Goal: Use online tool/utility: Utilize a website feature to perform a specific function

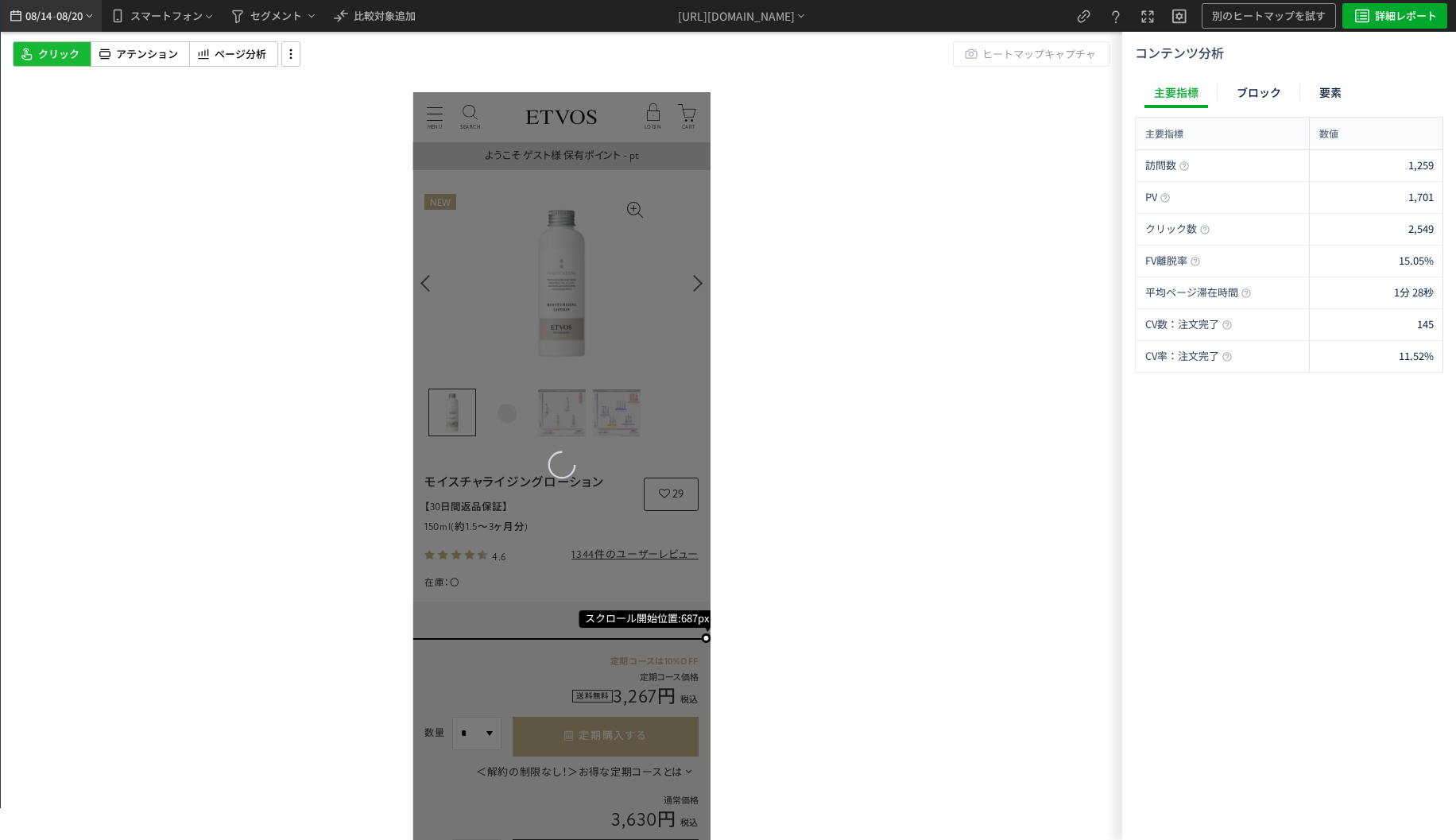
click at [59, 25] on span "08/20" at bounding box center [69, 16] width 27 height 32
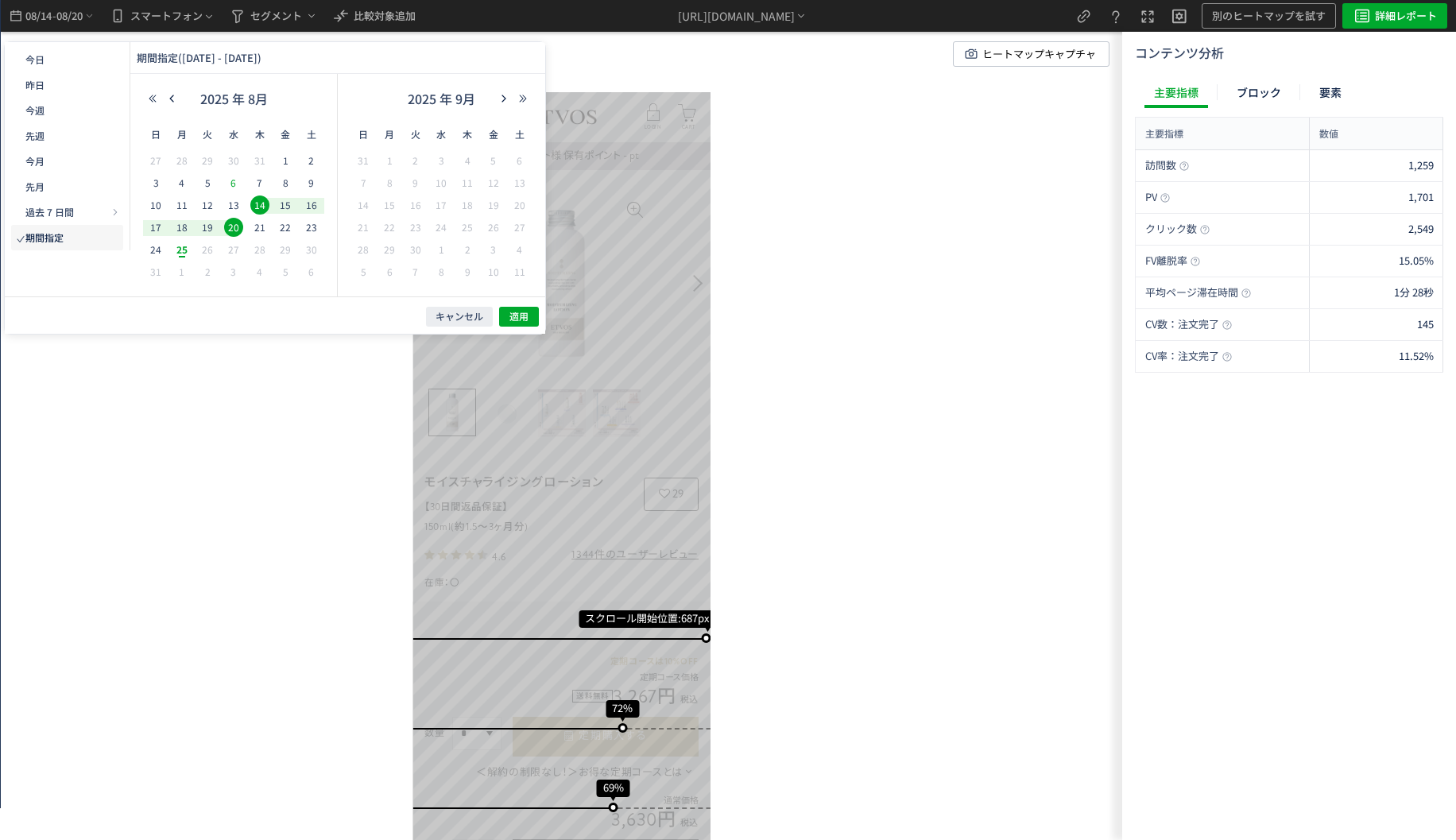
click at [288, 248] on span "6" at bounding box center [305, 265] width 35 height 35
click at [229, 228] on span "20" at bounding box center [233, 227] width 19 height 19
click at [288, 248] on span "6" at bounding box center [305, 265] width 35 height 35
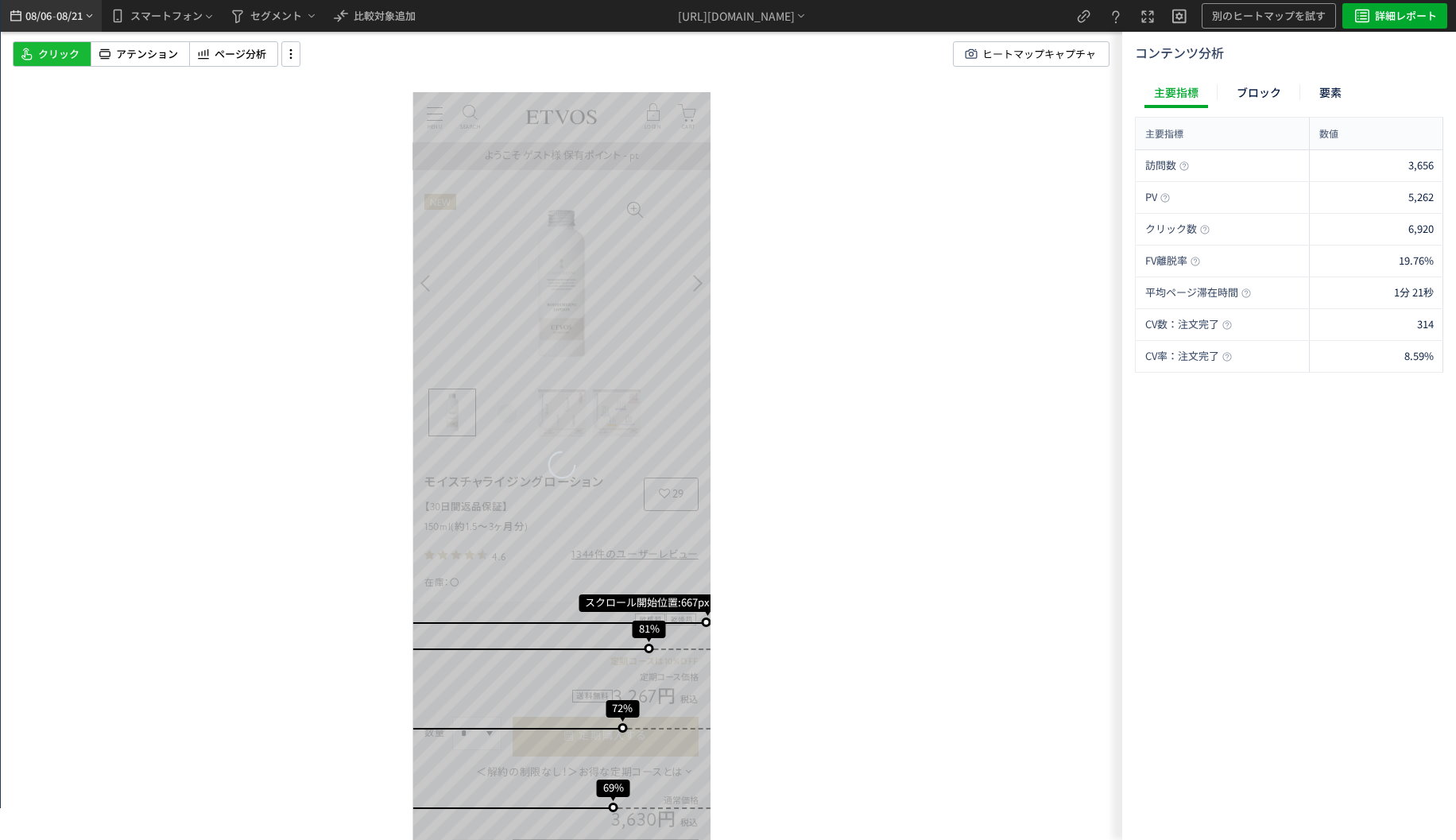
click at [65, 21] on span "08/21" at bounding box center [69, 16] width 27 height 32
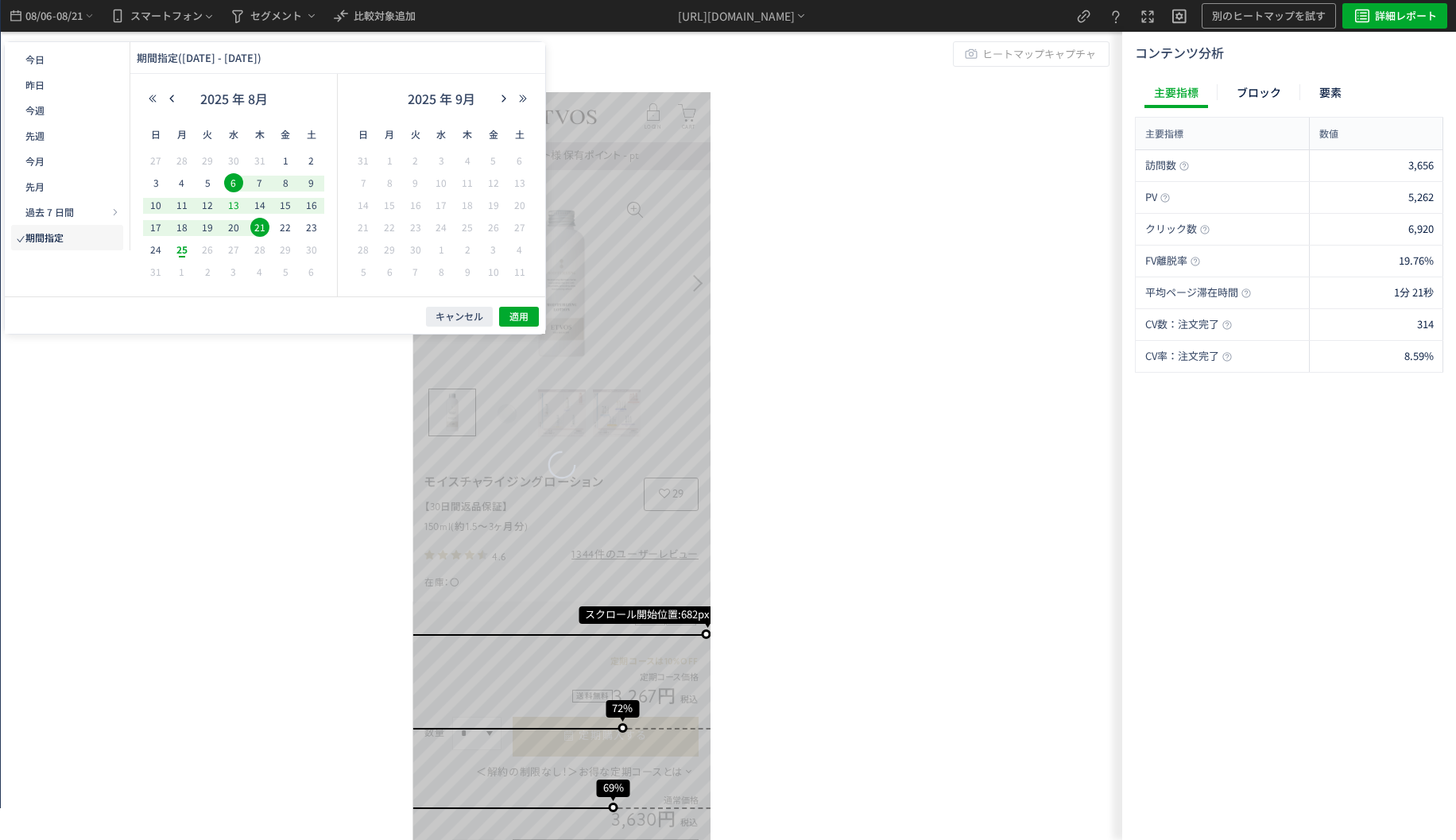
click at [288, 248] on span "6" at bounding box center [305, 265] width 35 height 35
click at [232, 220] on span "20" at bounding box center [233, 227] width 19 height 19
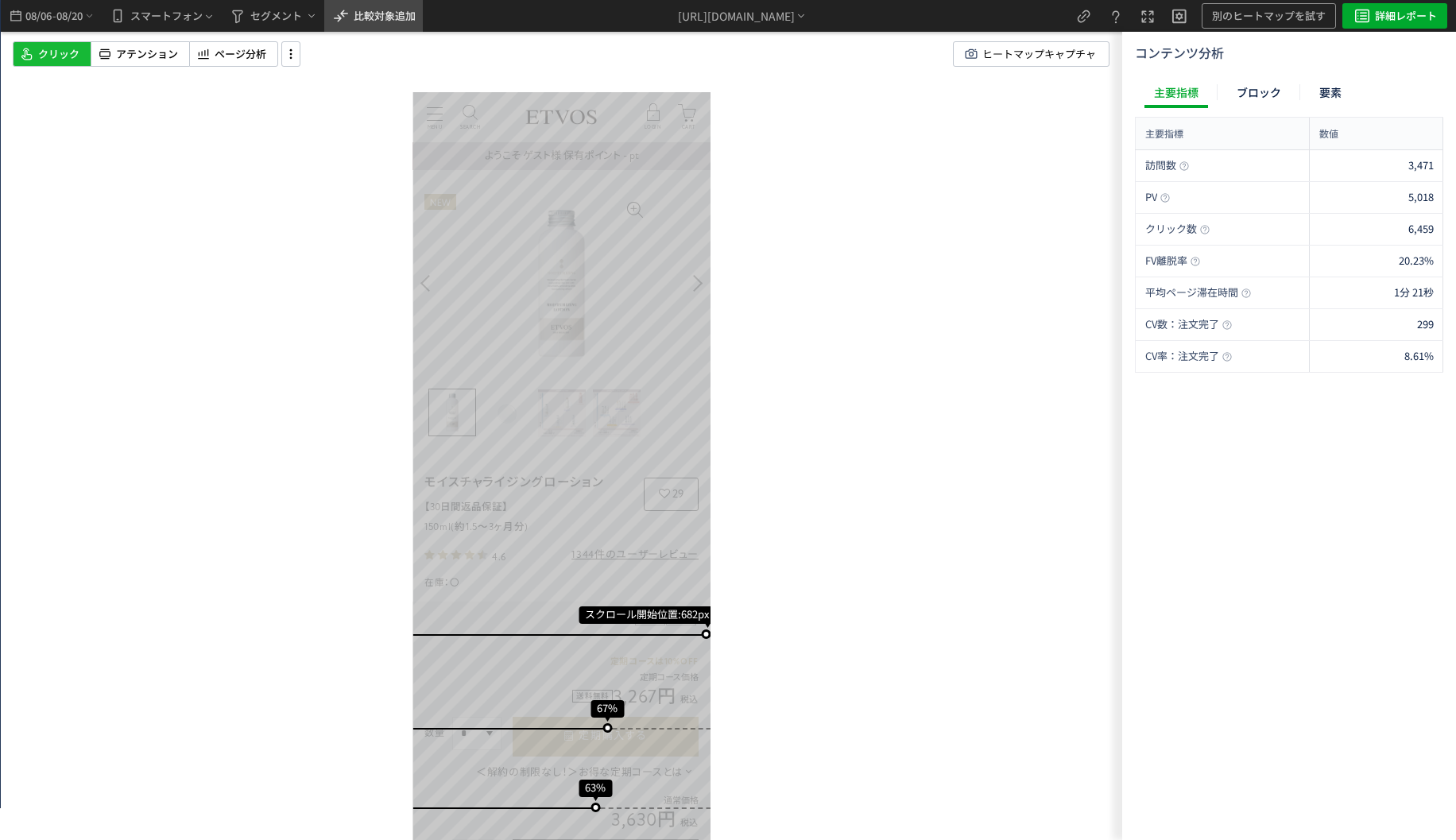
click at [399, 22] on span "比較対象追加" at bounding box center [385, 15] width 62 height 15
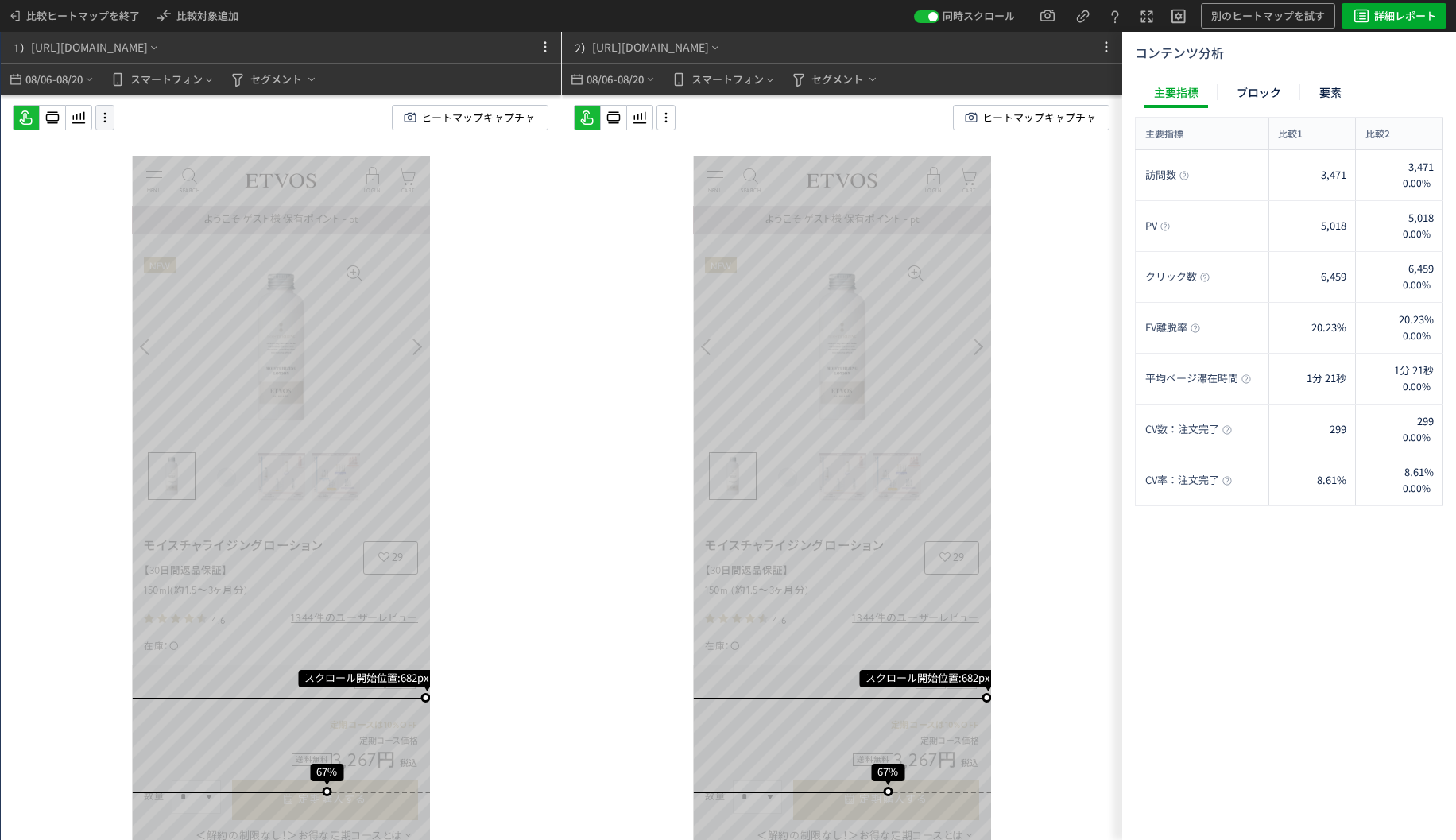
click at [104, 114] on icon at bounding box center [105, 118] width 19 height 17
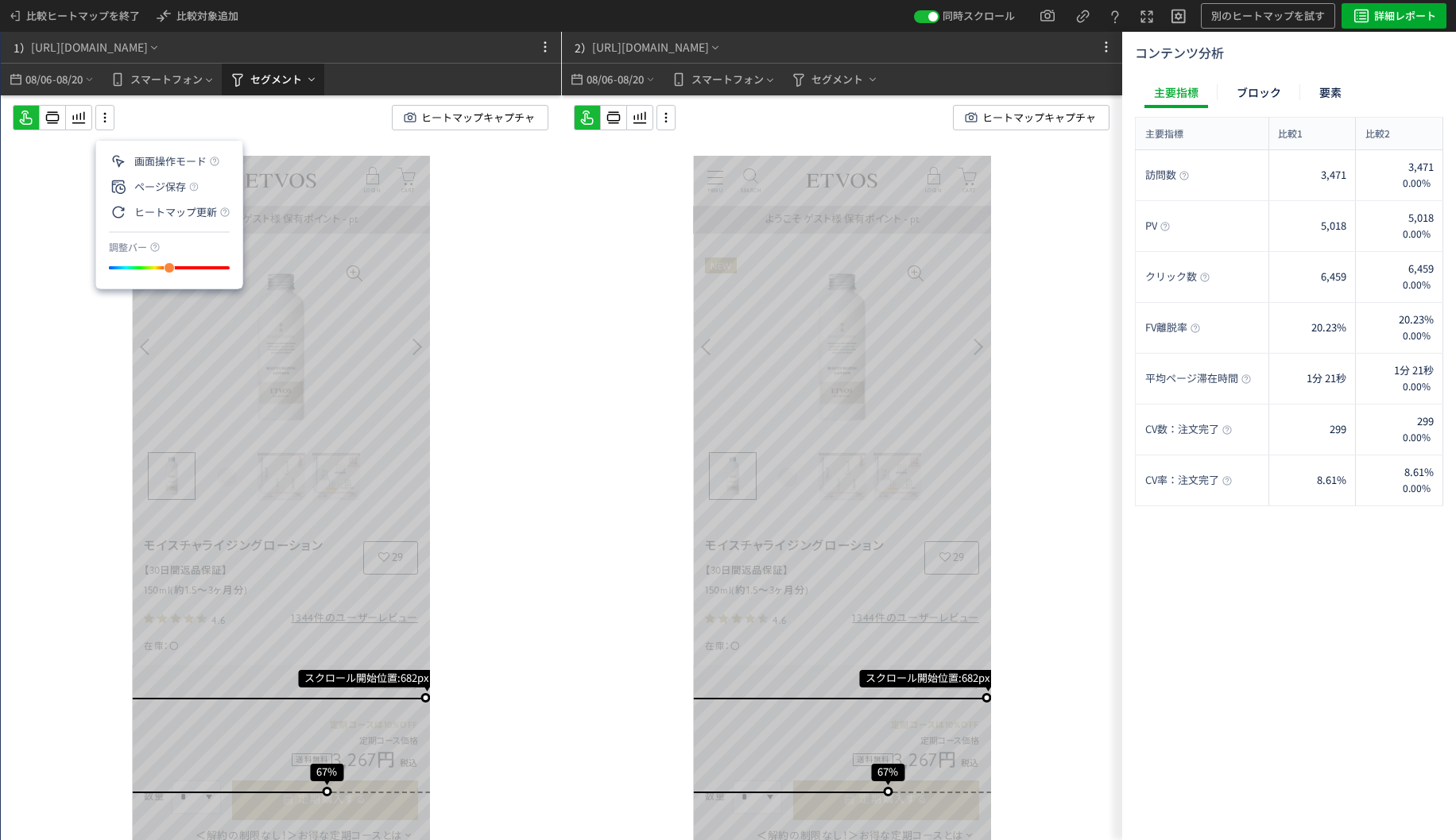
click at [275, 81] on span "セグメント" at bounding box center [277, 79] width 52 height 25
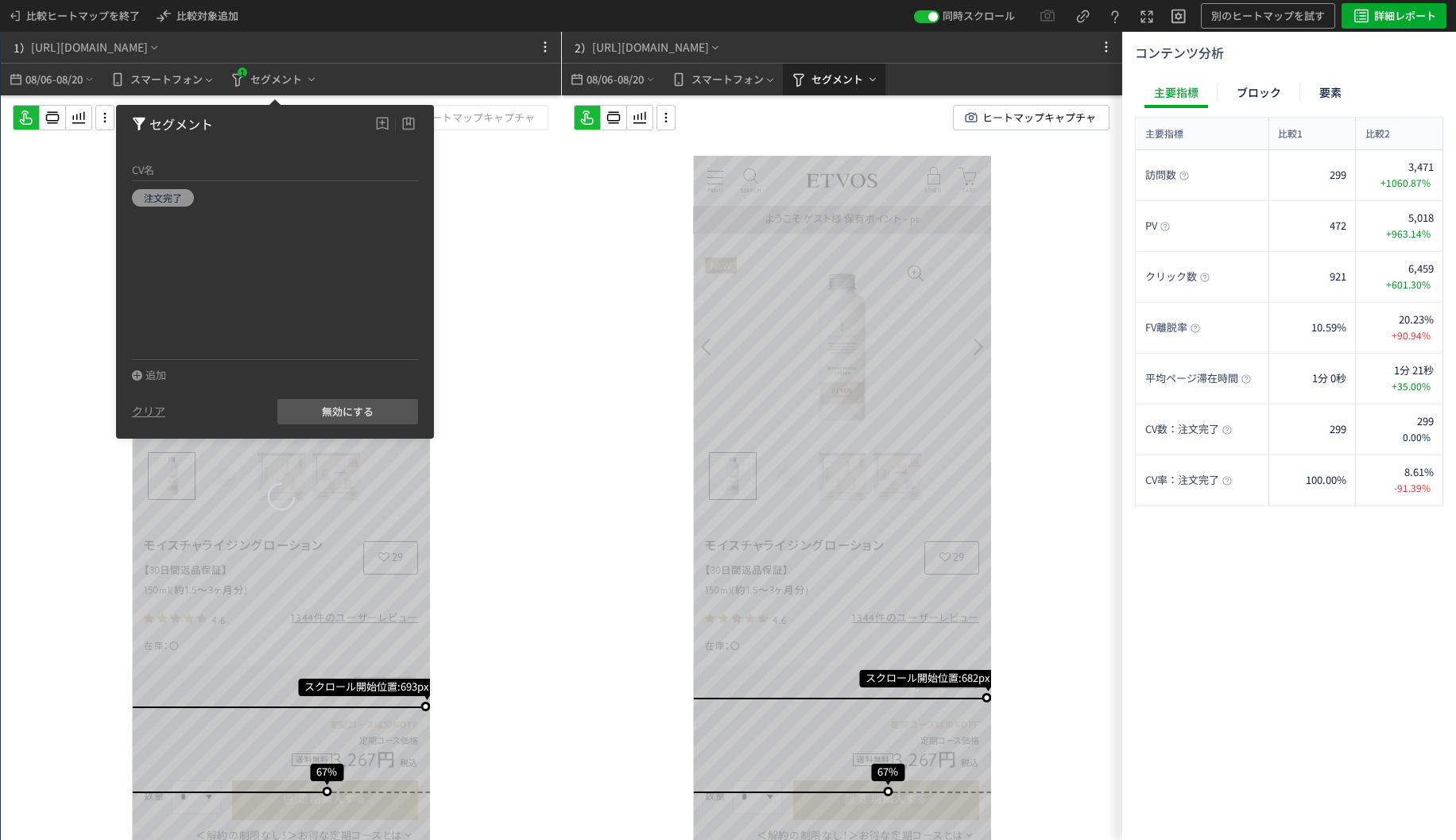
click at [820, 76] on span "セグメント" at bounding box center [837, 79] width 52 height 25
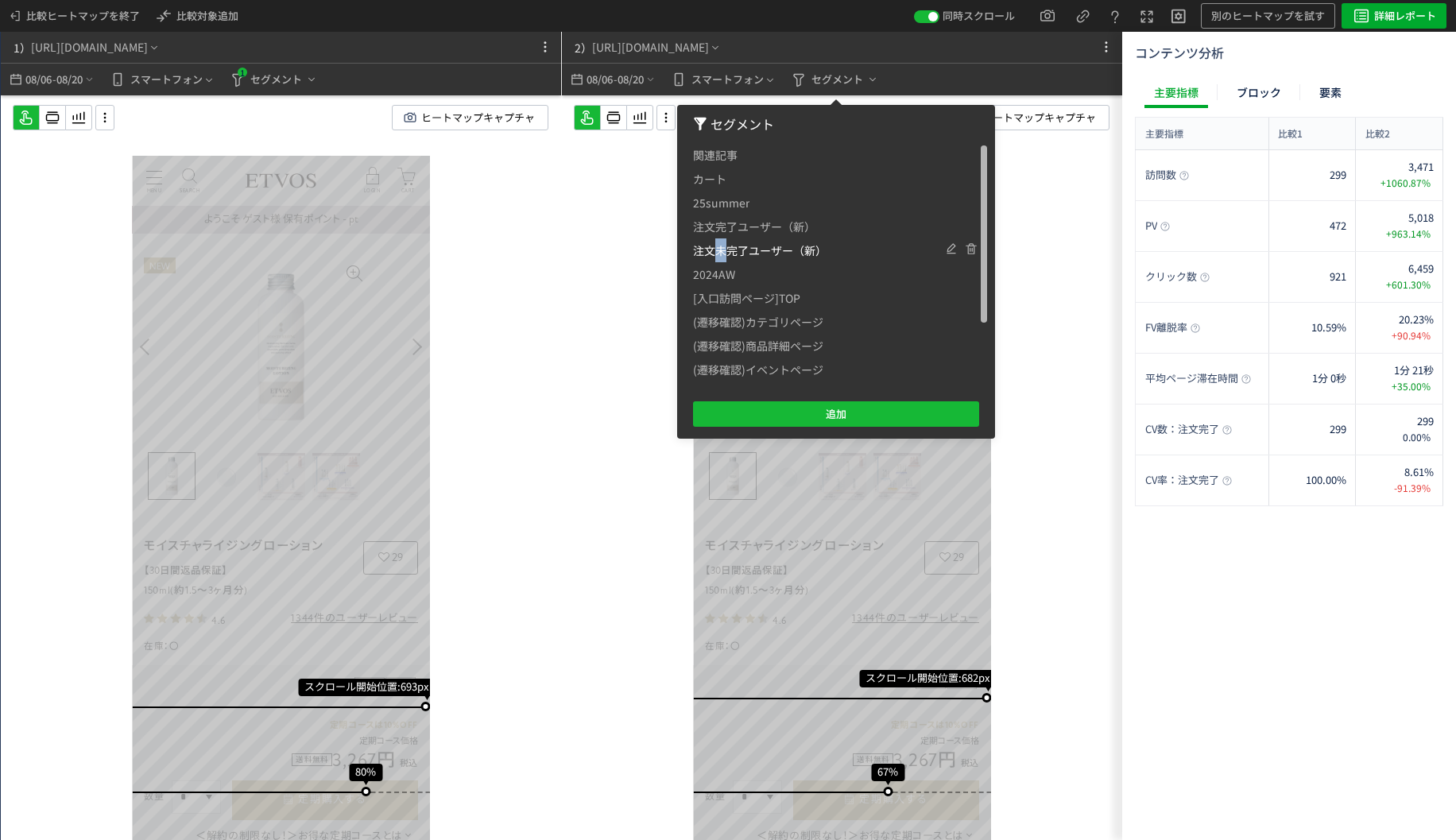
click at [722, 243] on span "注文未完了ユーザー（新）" at bounding box center [760, 251] width 134 height 24
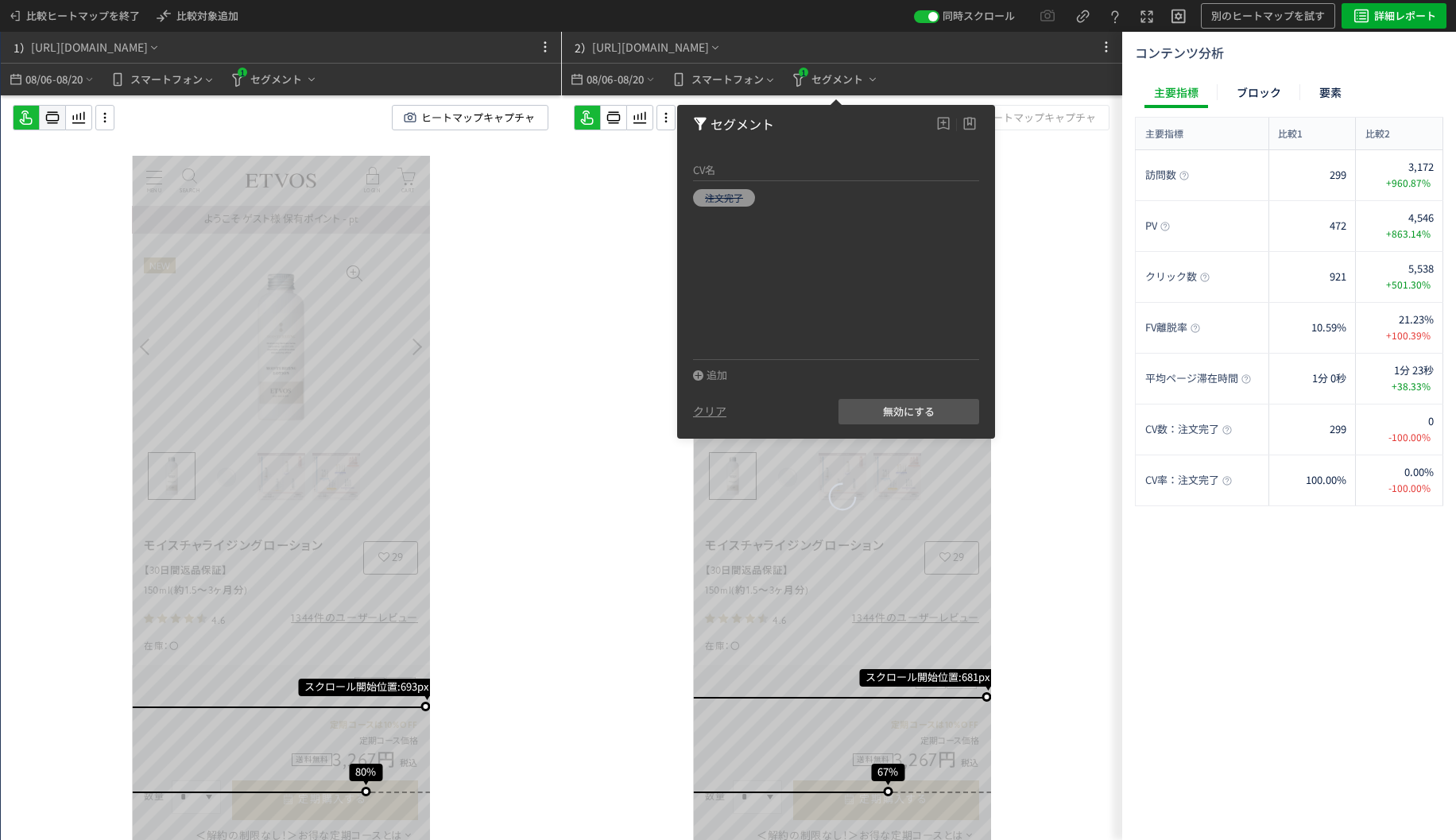
click at [47, 107] on div at bounding box center [52, 117] width 25 height 25
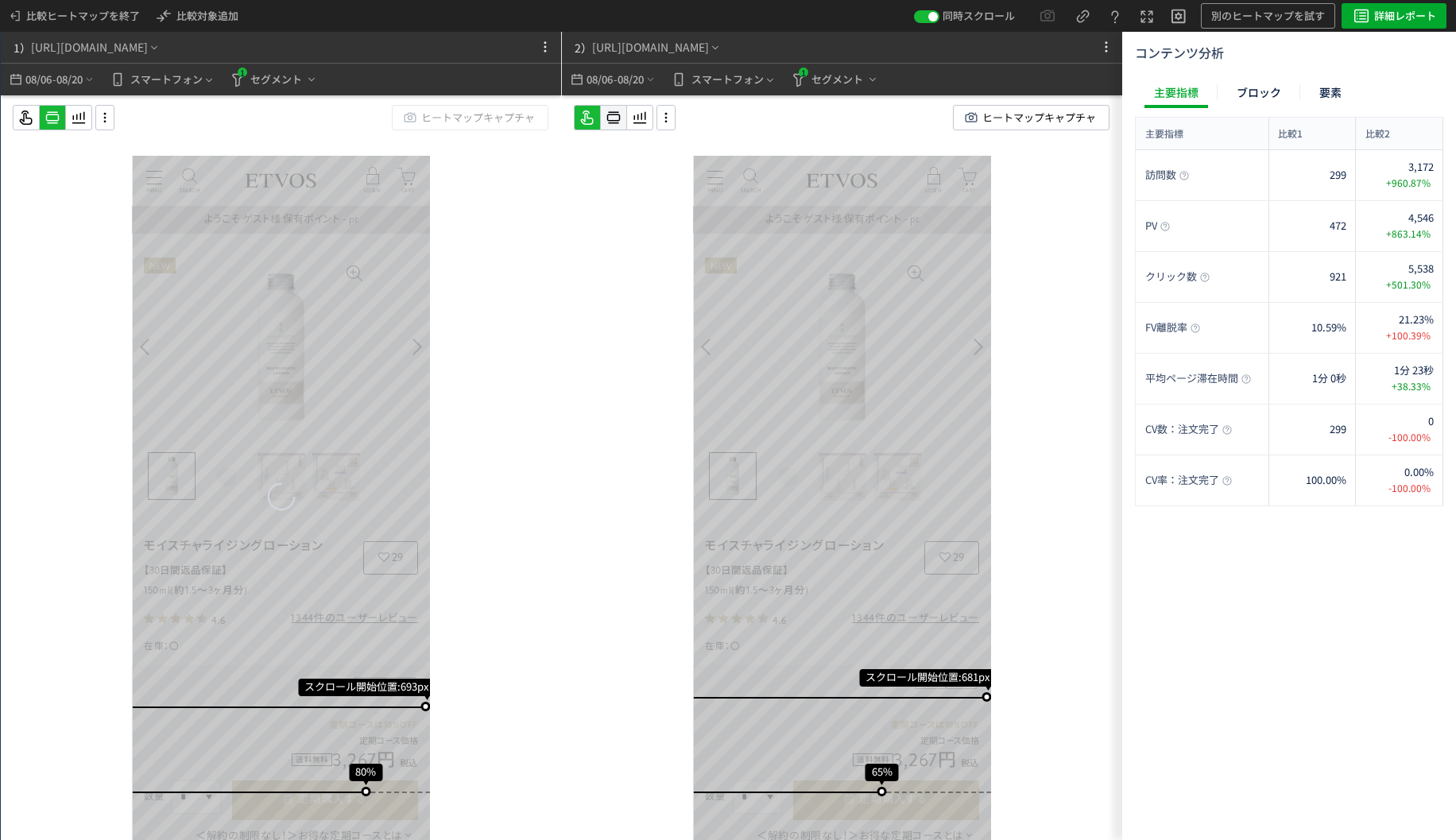
click at [623, 110] on div at bounding box center [613, 117] width 25 height 25
click at [622, 110] on icon at bounding box center [614, 118] width 19 height 19
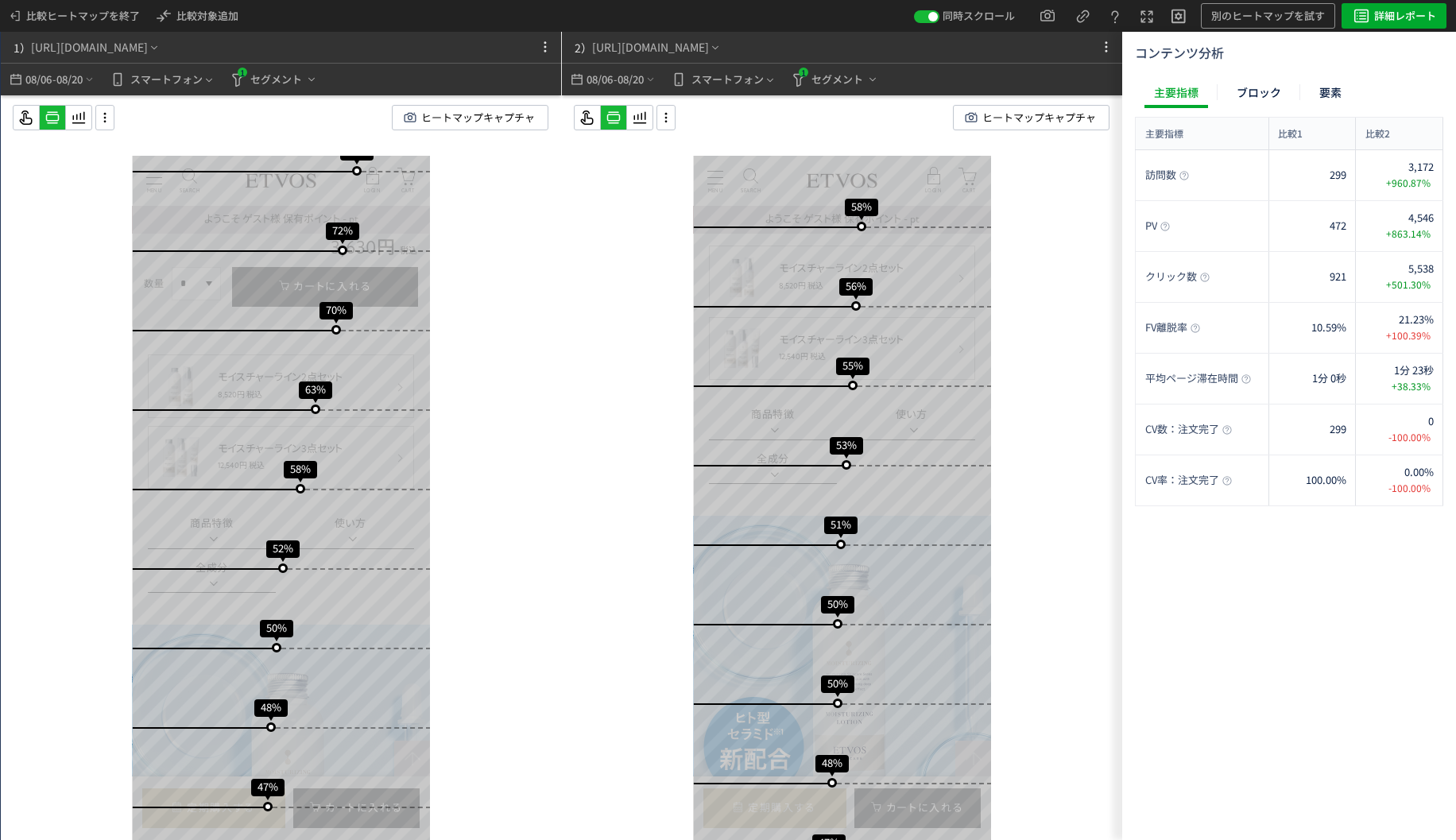
scroll to position [747, 0]
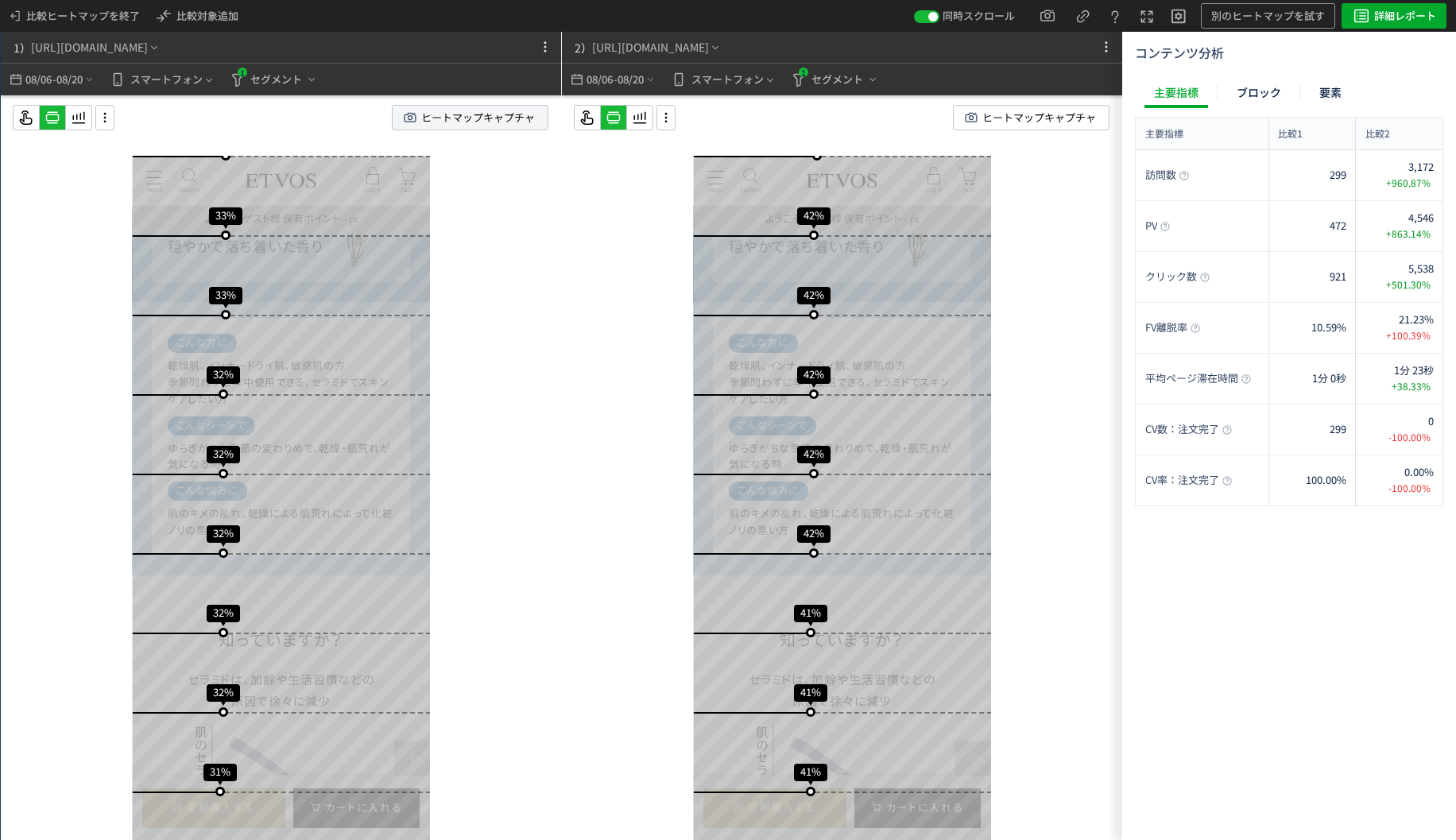
click at [505, 120] on span "ヒートマップキャプチャ" at bounding box center [478, 118] width 114 height 24
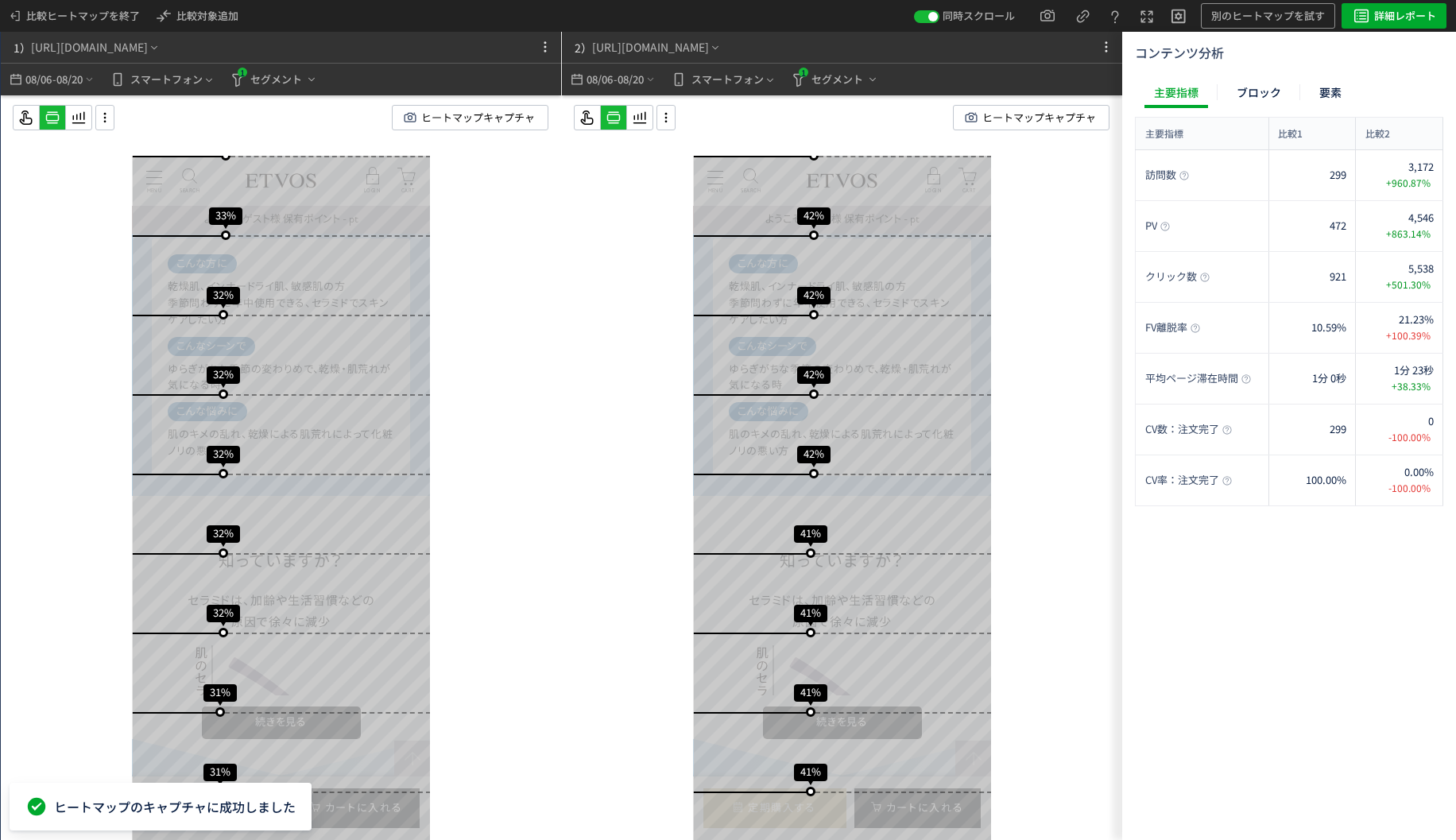
click at [849, 143] on div "スクロール開始位置:681px スクロール到達率 65% スクロール到達率 61% スクロール到達率 58% スクロール到達率 56% スクロール到達率 55…" at bounding box center [842, 499] width 560 height 808
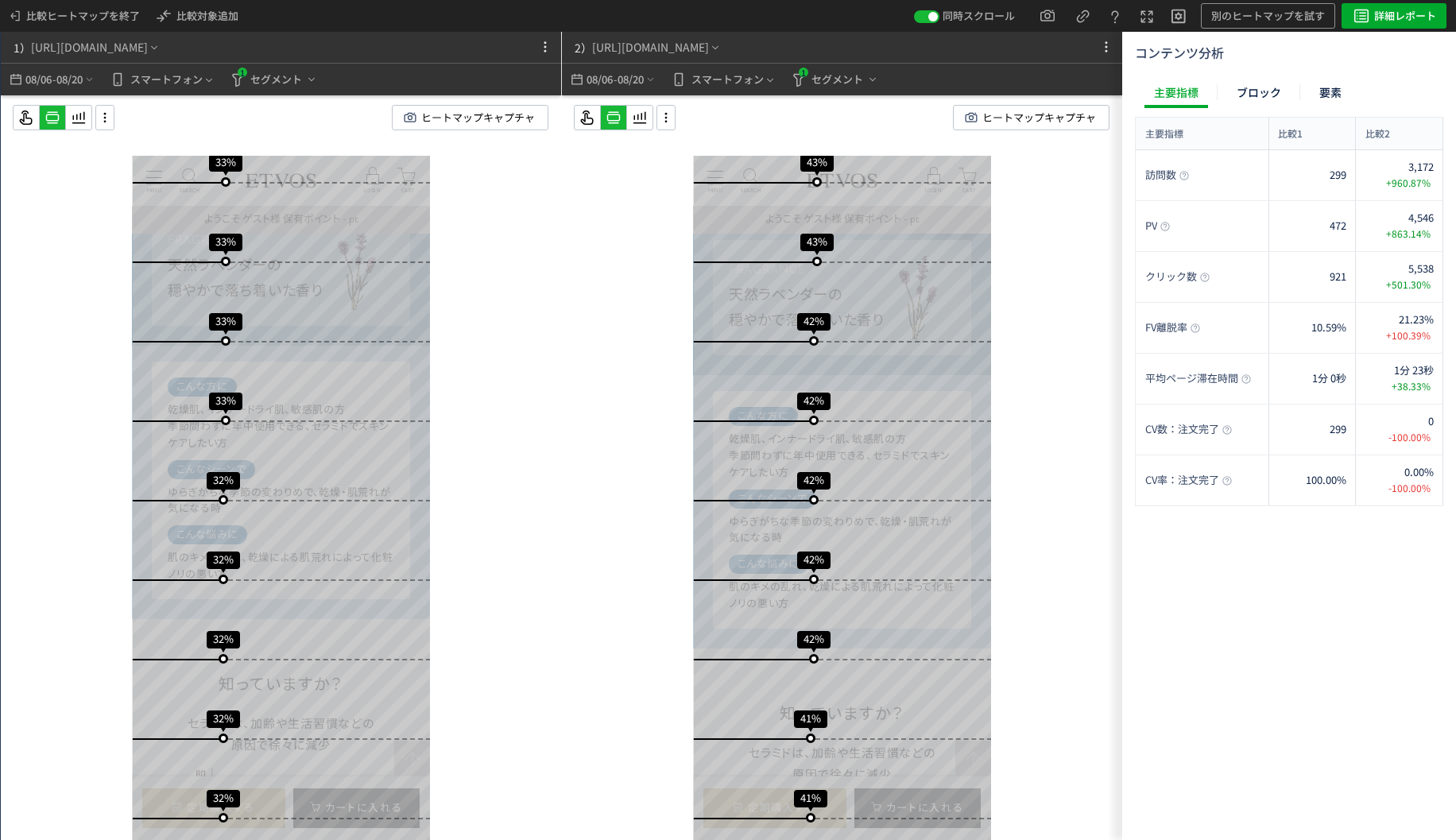
scroll to position [1835, 0]
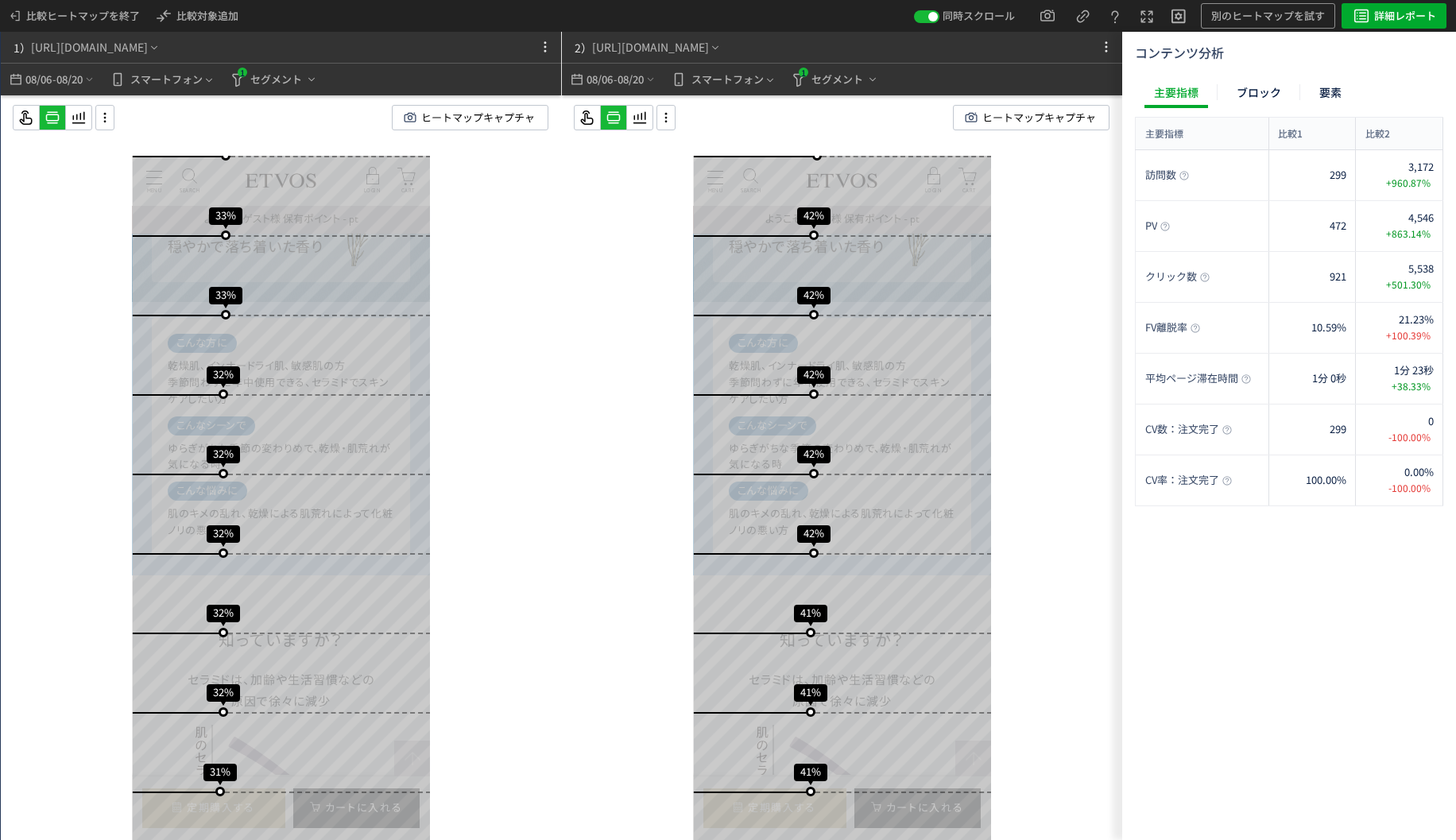
click at [480, 511] on div "スクロール開始位置:693px スクロール到達率 80% スクロール到達率 77% スクロール到達率 72% スクロール到達率 70% スクロール到達率 63…" at bounding box center [281, 499] width 560 height 808
click at [1105, 49] on icon at bounding box center [1106, 47] width 19 height 19
click at [1004, 49] on div "2） [URL][DOMAIN_NAME] 08/06 - 08/20 スマートフォン 1 セグメント" at bounding box center [842, 64] width 560 height 64
drag, startPoint x: 200, startPoint y: 7, endPoint x: 210, endPoint y: 1, distance: 11.7
click at [203, 7] on span "比較対象追加" at bounding box center [207, 16] width 62 height 25
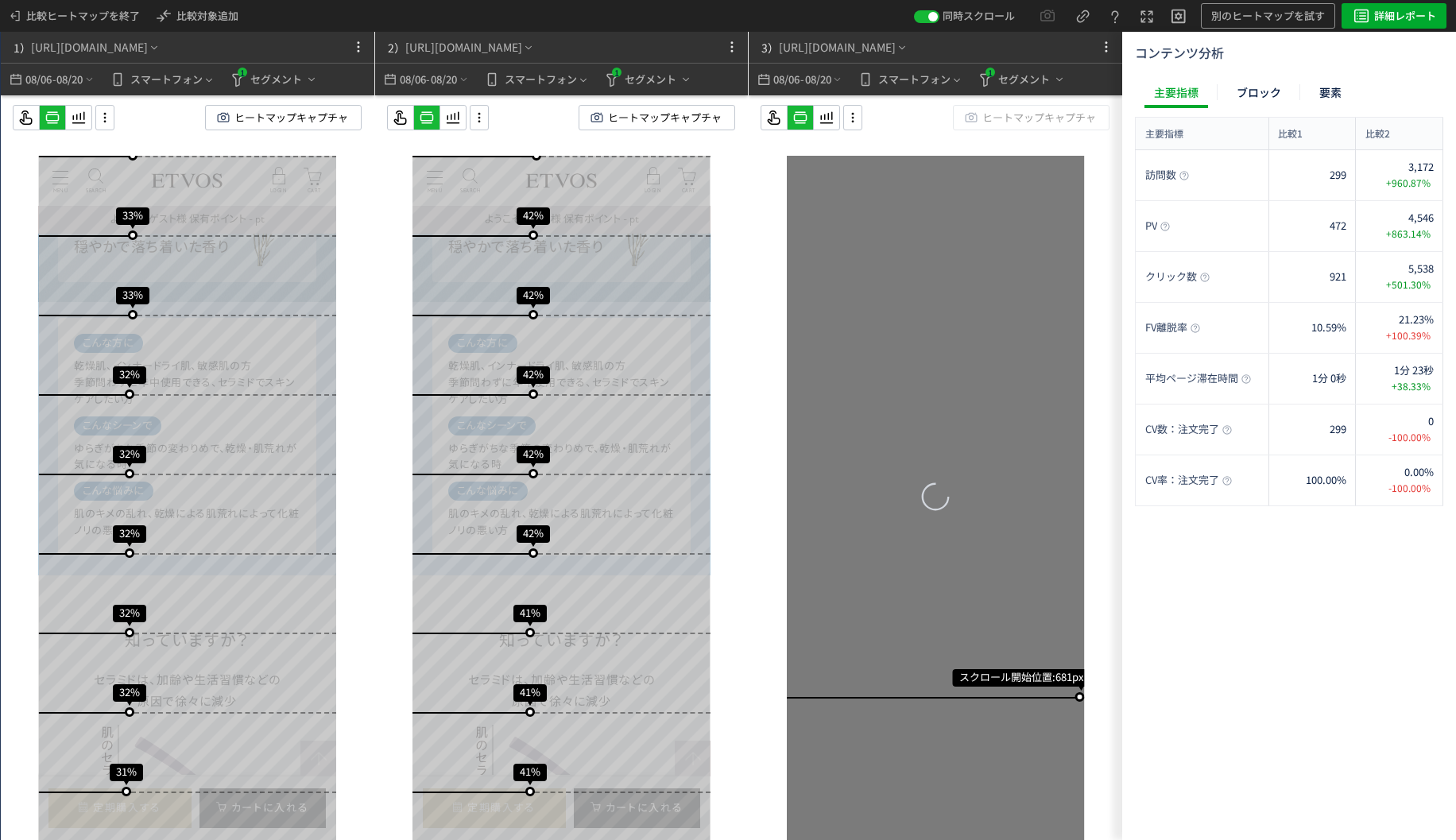
drag, startPoint x: 817, startPoint y: 38, endPoint x: 1046, endPoint y: 35, distance: 229.0
click at [232, 45] on div "1） [URL][DOMAIN_NAME] 08/06 - 08/20 スマートフォン 1 セグメント ヒートマップキャプチャ ヒートマップに戻る スクロール…" at bounding box center [561, 436] width 1122 height 808
click at [873, 36] on div "3） [URL][DOMAIN_NAME]" at bounding box center [832, 48] width 154 height 32
drag, startPoint x: 1046, startPoint y: 35, endPoint x: 1057, endPoint y: 42, distance: 13.0
click at [1049, 39] on div "3） [URL][DOMAIN_NAME]" at bounding box center [907, 48] width 318 height 31
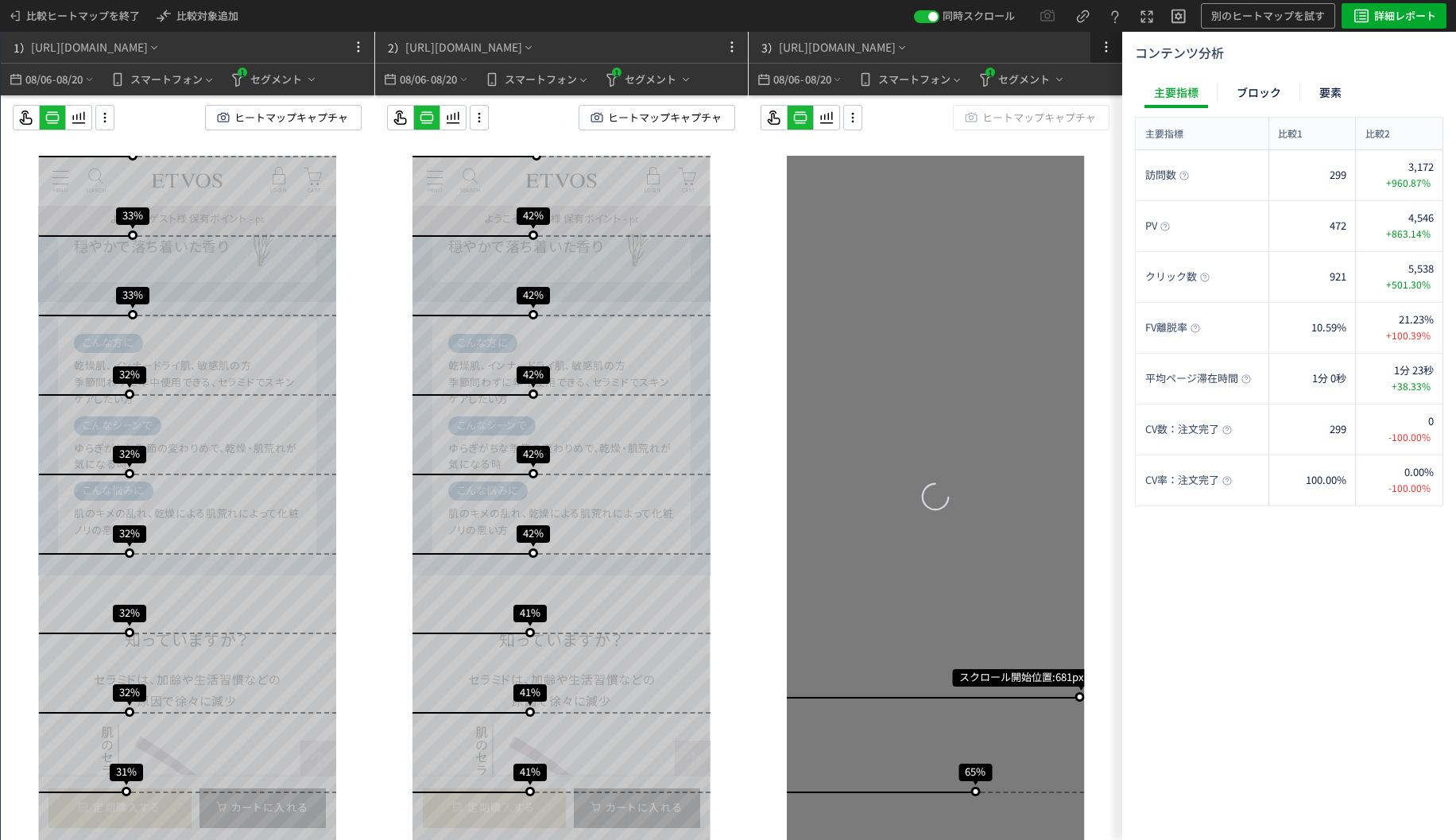
click at [1103, 42] on icon at bounding box center [1106, 47] width 19 height 19
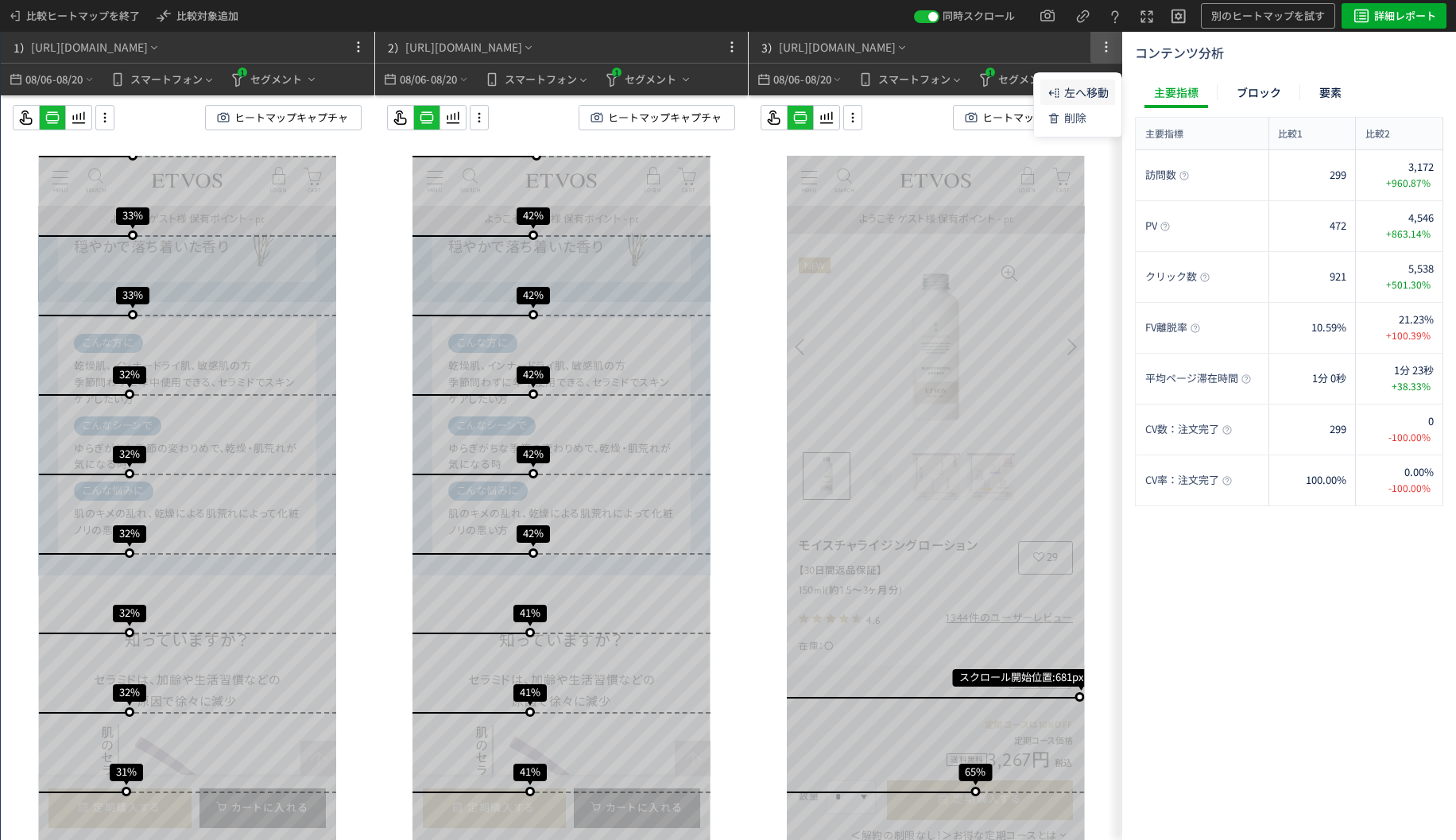
scroll to position [0, 0]
click at [1070, 88] on p "左へ移動" at bounding box center [1087, 92] width 45 height 29
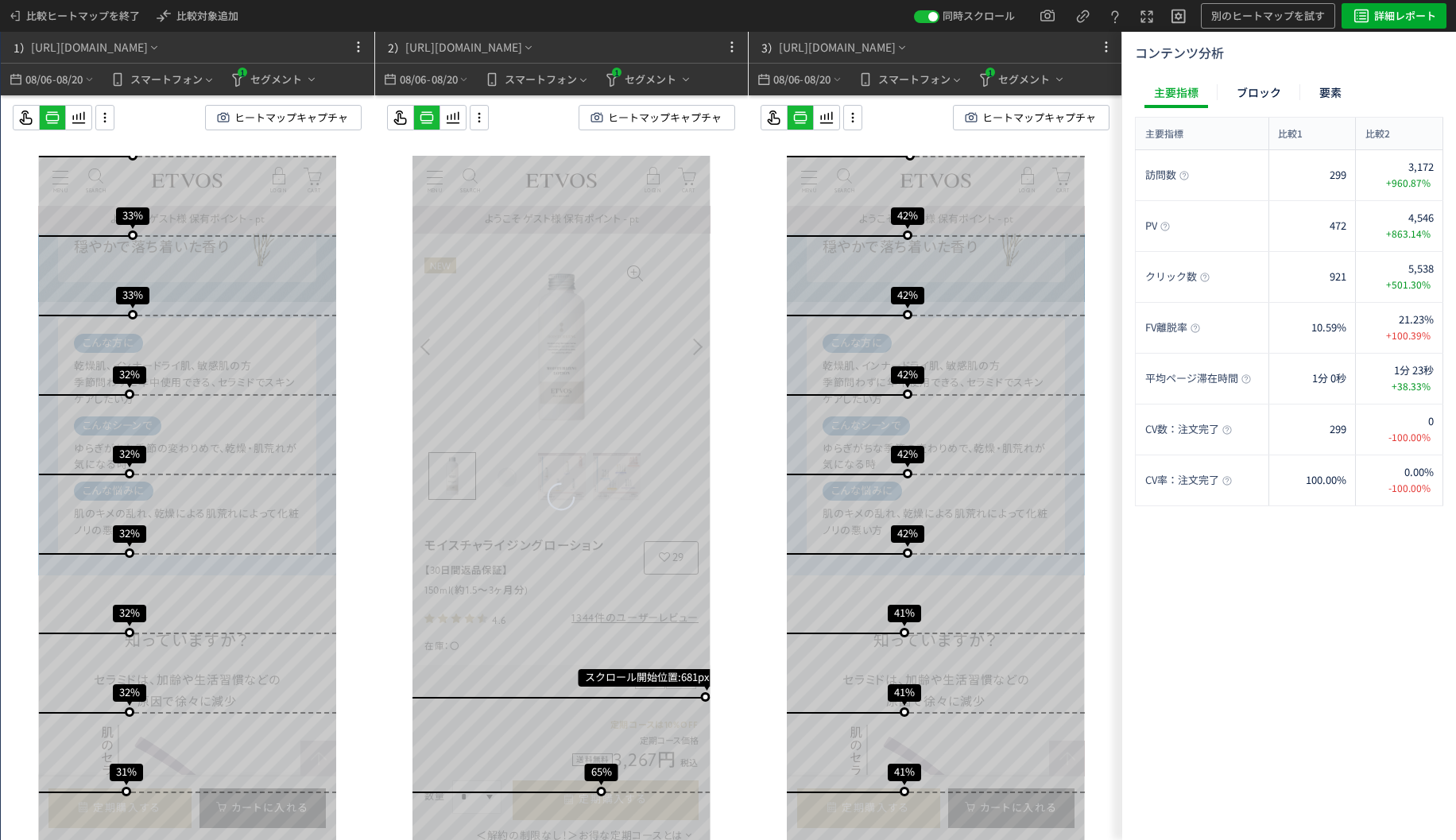
click at [660, 48] on div "2） [URL][DOMAIN_NAME]" at bounding box center [534, 48] width 318 height 31
click at [728, 42] on icon at bounding box center [732, 47] width 19 height 19
click at [708, 92] on p "左へ移動" at bounding box center [712, 92] width 45 height 29
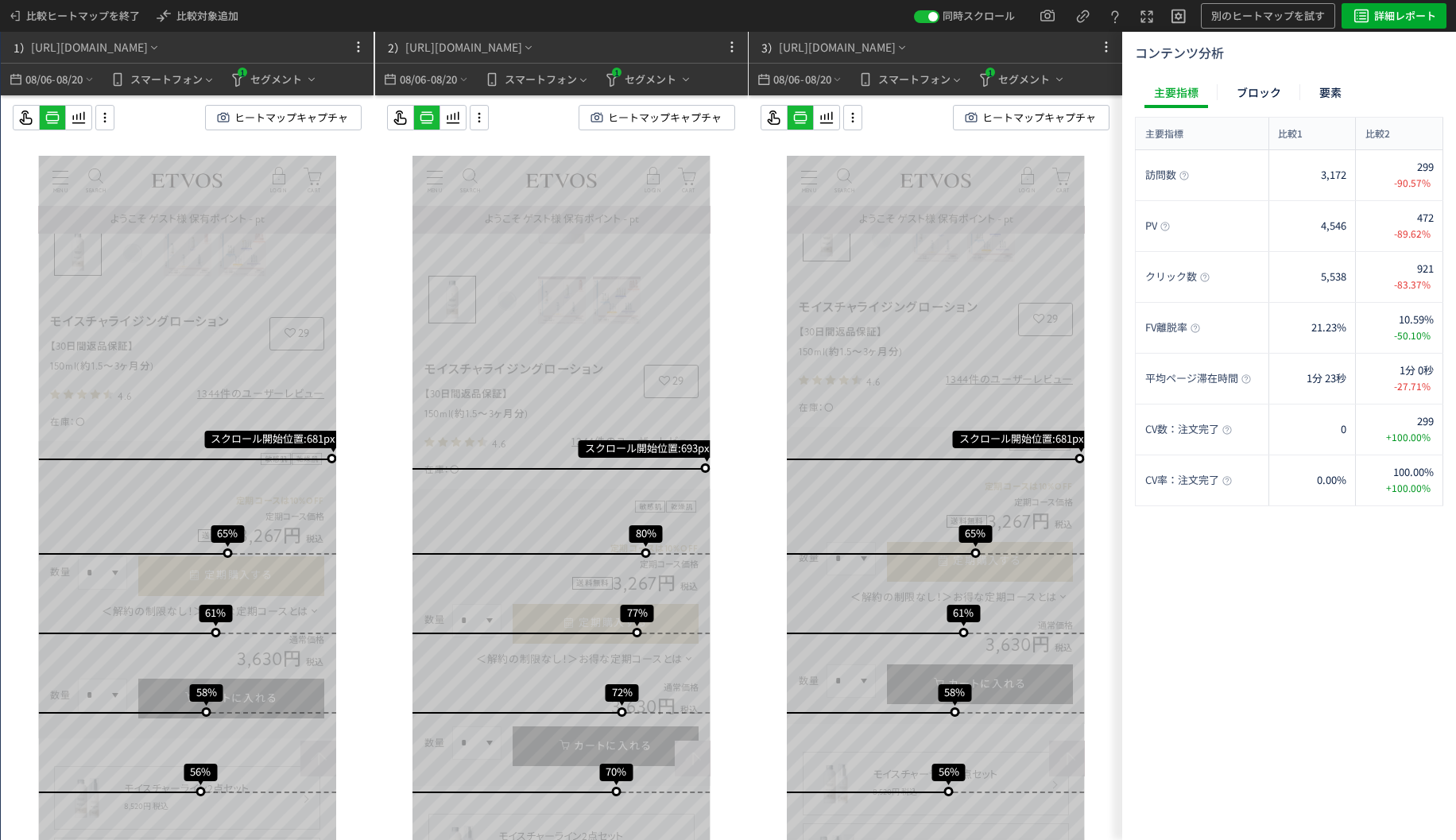
scroll to position [239, 0]
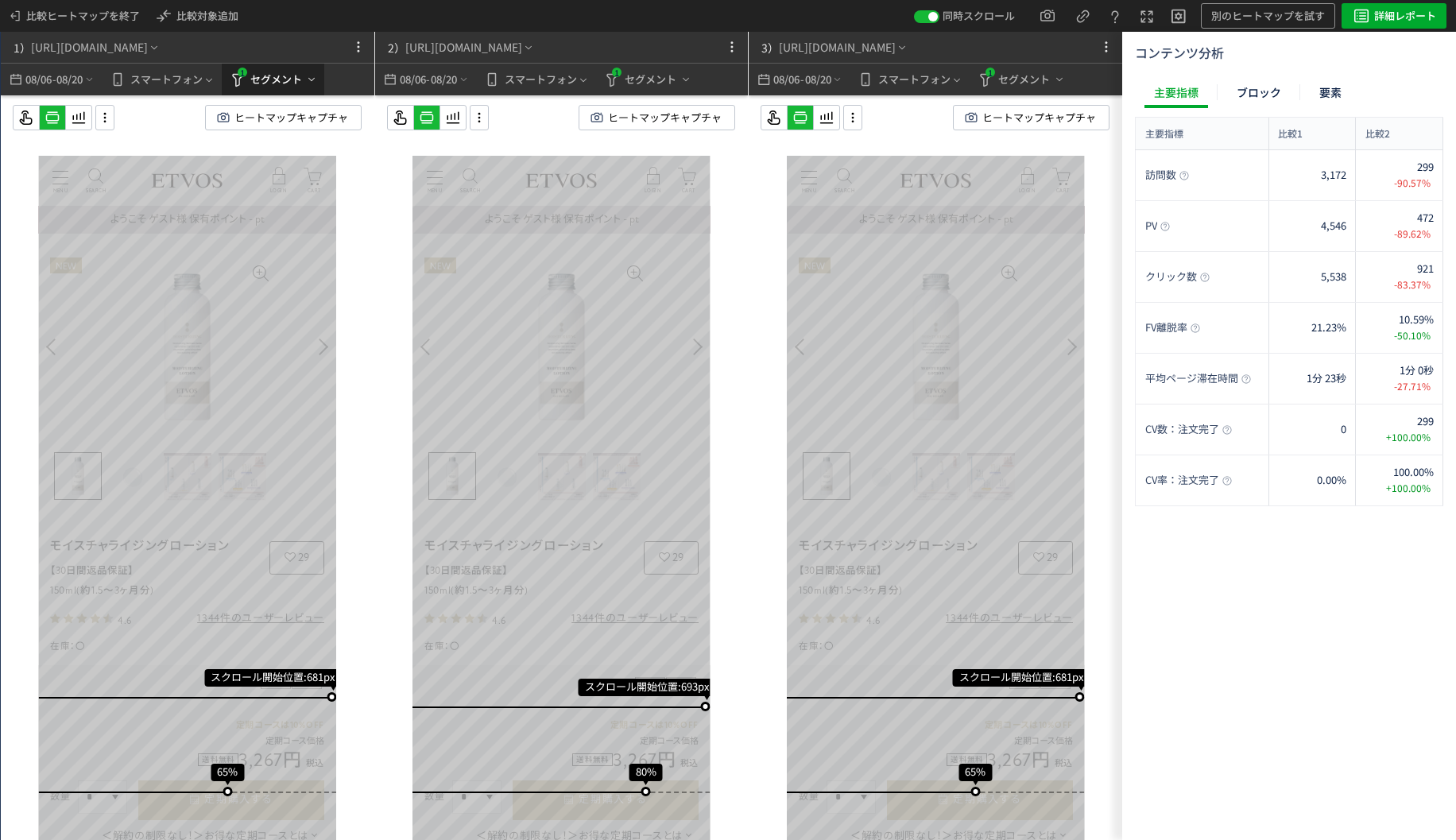
click at [276, 78] on span "セグメント" at bounding box center [277, 79] width 52 height 25
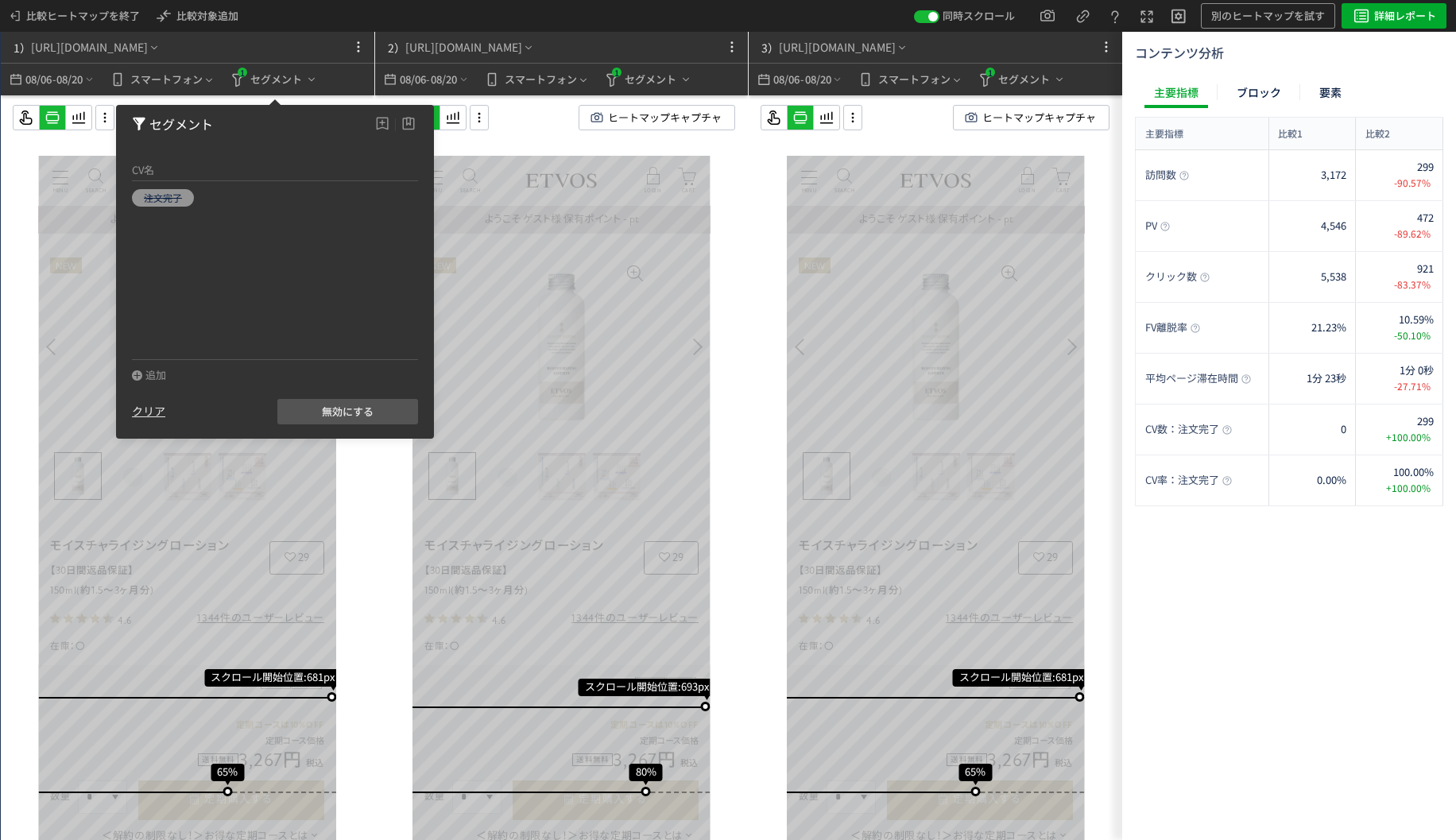
click at [152, 416] on div "クリア" at bounding box center [149, 411] width 34 height 16
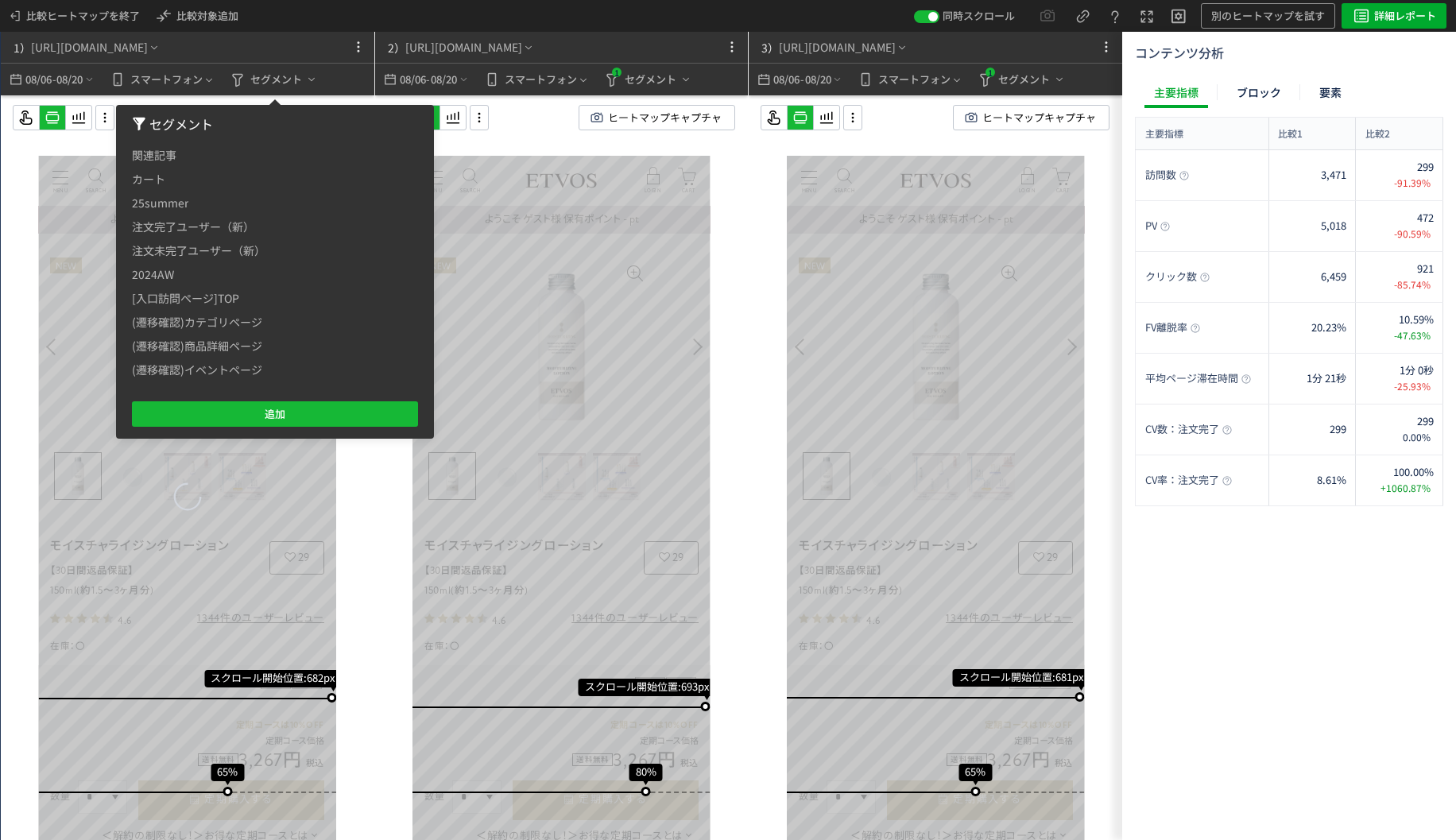
click at [18, 200] on div "スクロール開始位置:682px スクロール到達率 65% スクロール到達率 61% スクロール到達率 58% スクロール到達率 56% スクロール到達率 55…" at bounding box center [188, 499] width 373 height 808
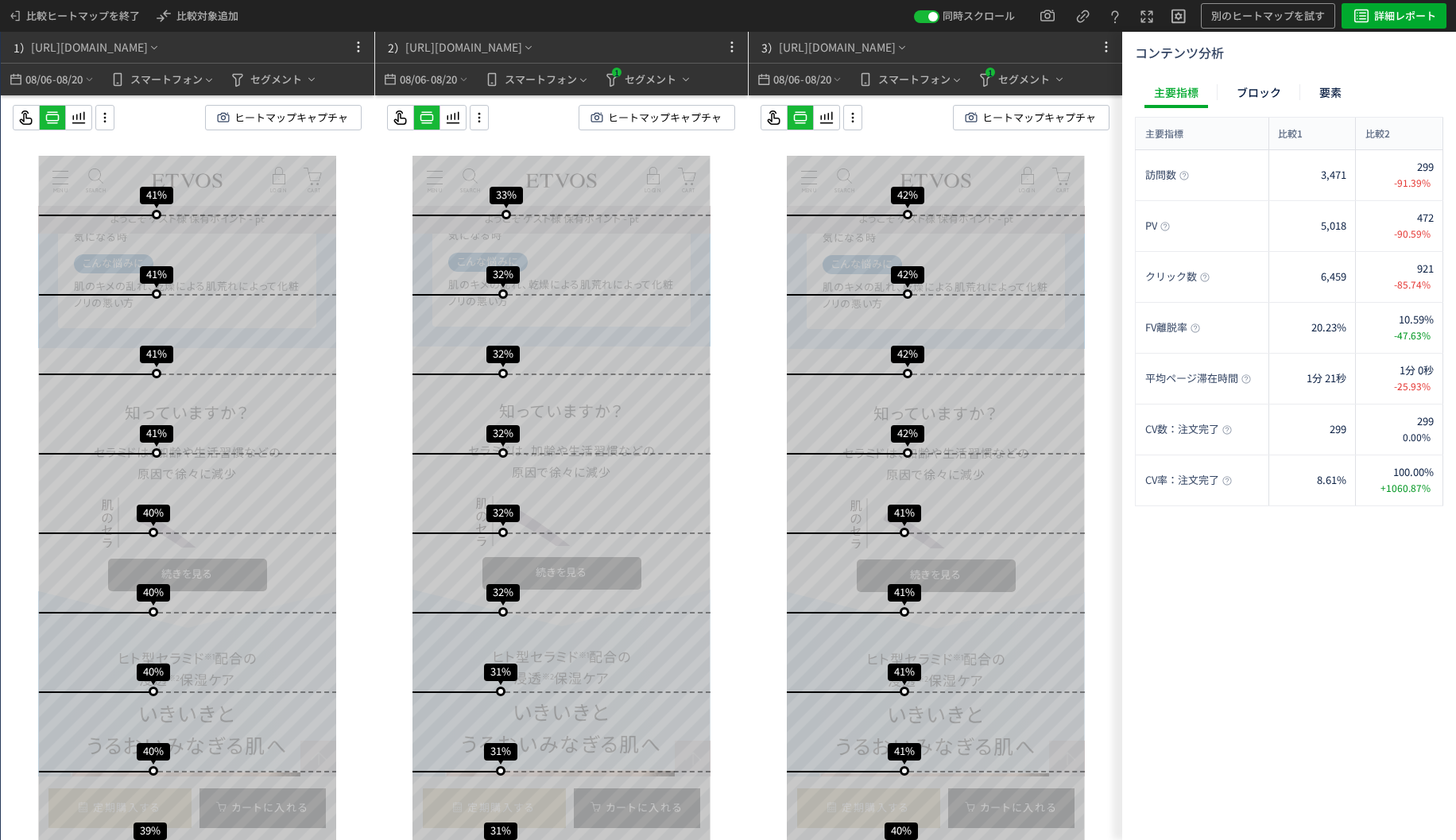
scroll to position [2205, 0]
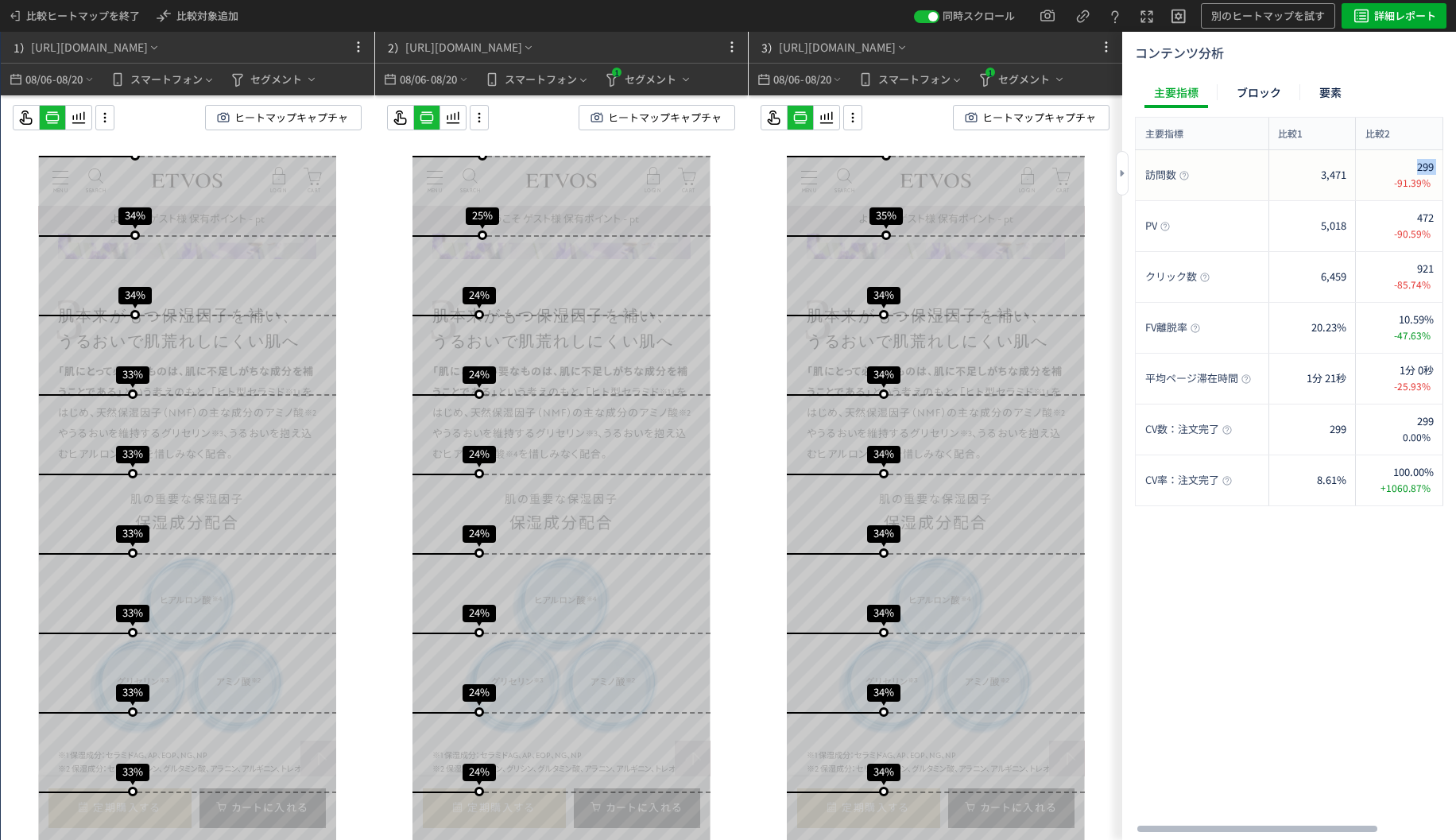
drag, startPoint x: 1380, startPoint y: 173, endPoint x: 1425, endPoint y: 170, distance: 45.1
click at [1425, 170] on div "299 -91.39%" at bounding box center [1407, 175] width 54 height 31
click at [1342, 175] on span "3,471" at bounding box center [1333, 175] width 25 height 15
click at [363, 44] on icon at bounding box center [359, 47] width 19 height 19
click at [297, 47] on div "1） [URL][DOMAIN_NAME]" at bounding box center [160, 48] width 318 height 31
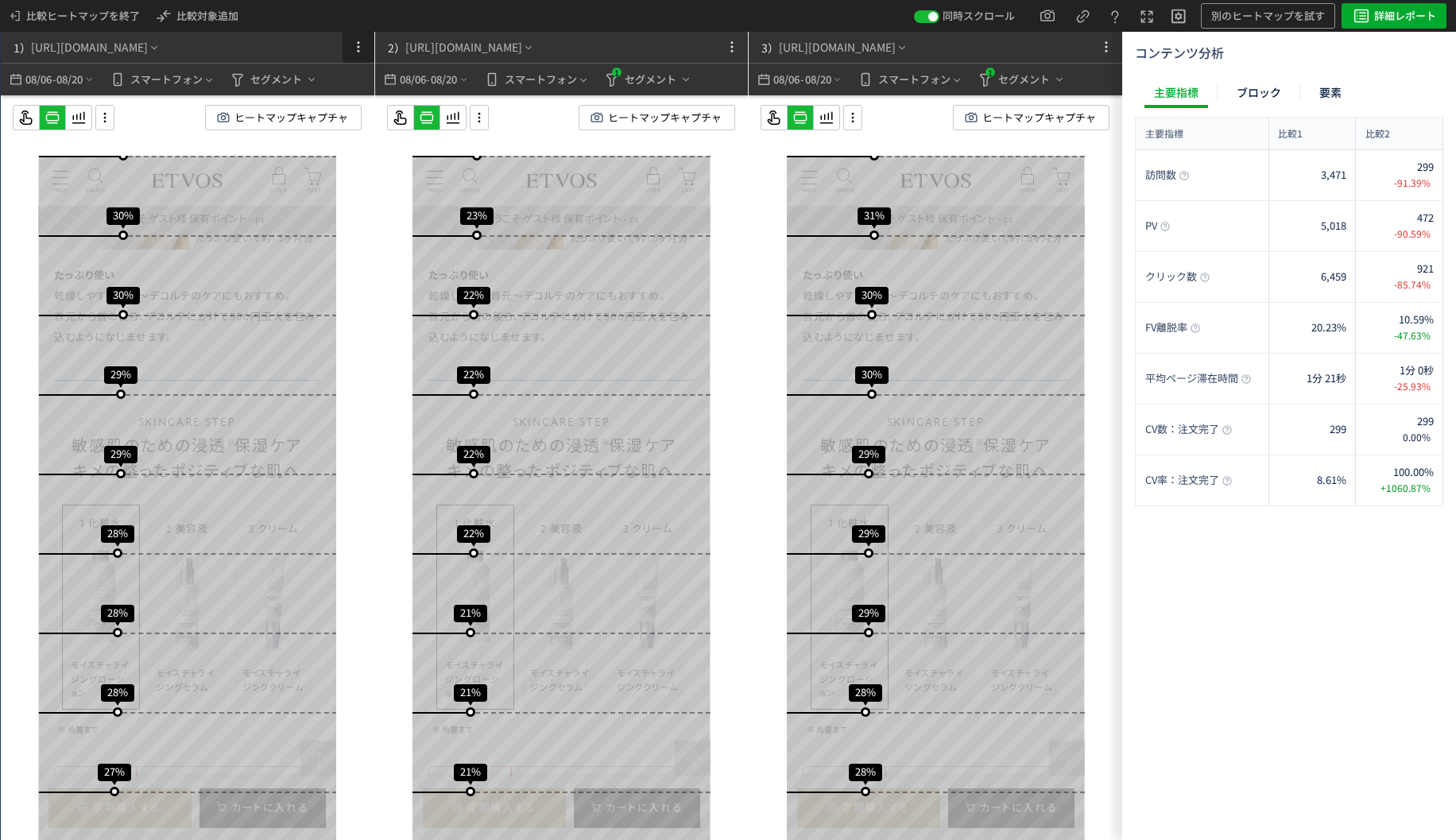
click at [360, 42] on icon at bounding box center [359, 47] width 19 height 19
click at [347, 123] on li "削除" at bounding box center [329, 117] width 74 height 25
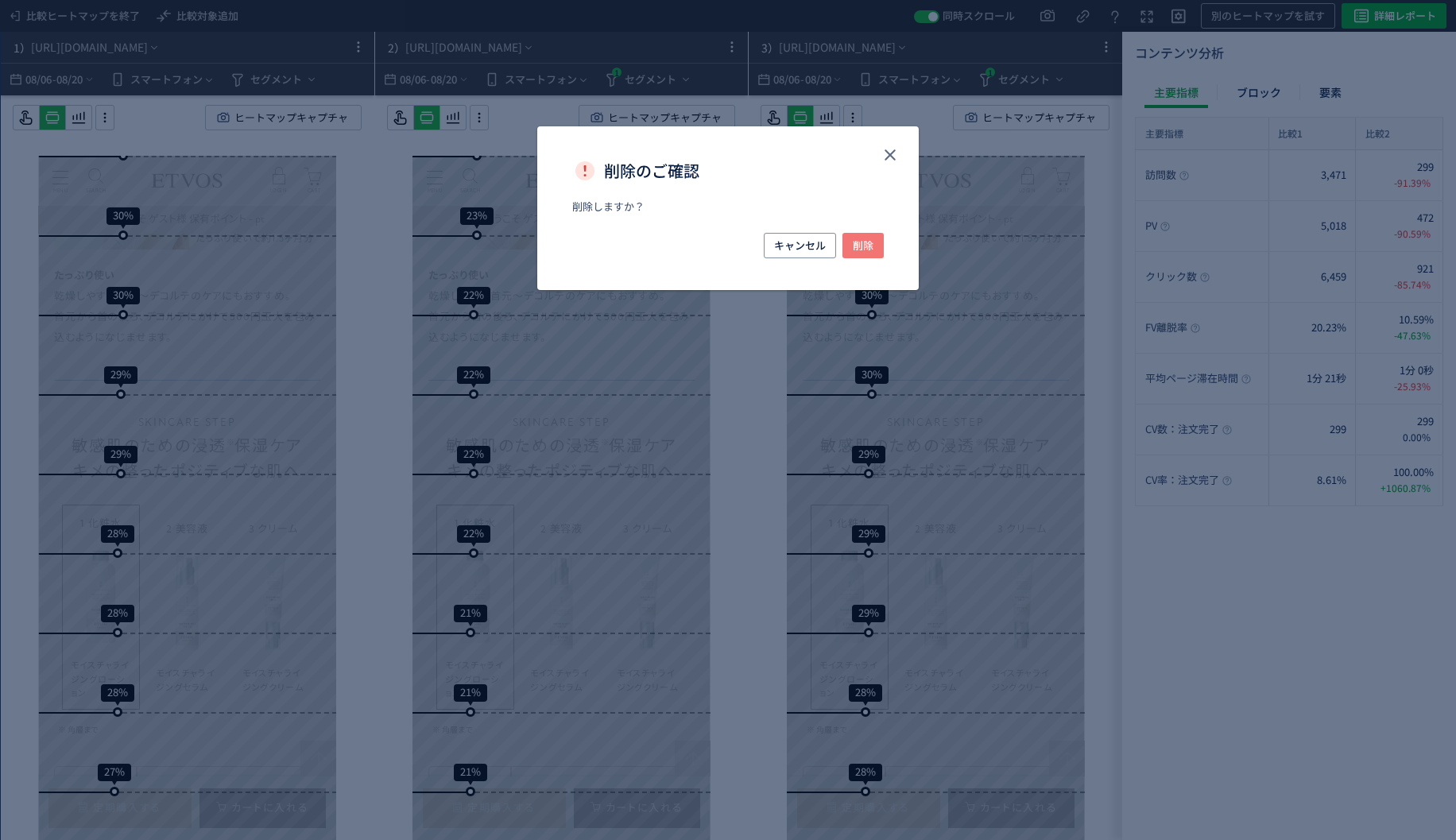
click at [858, 240] on span "削除" at bounding box center [863, 245] width 21 height 25
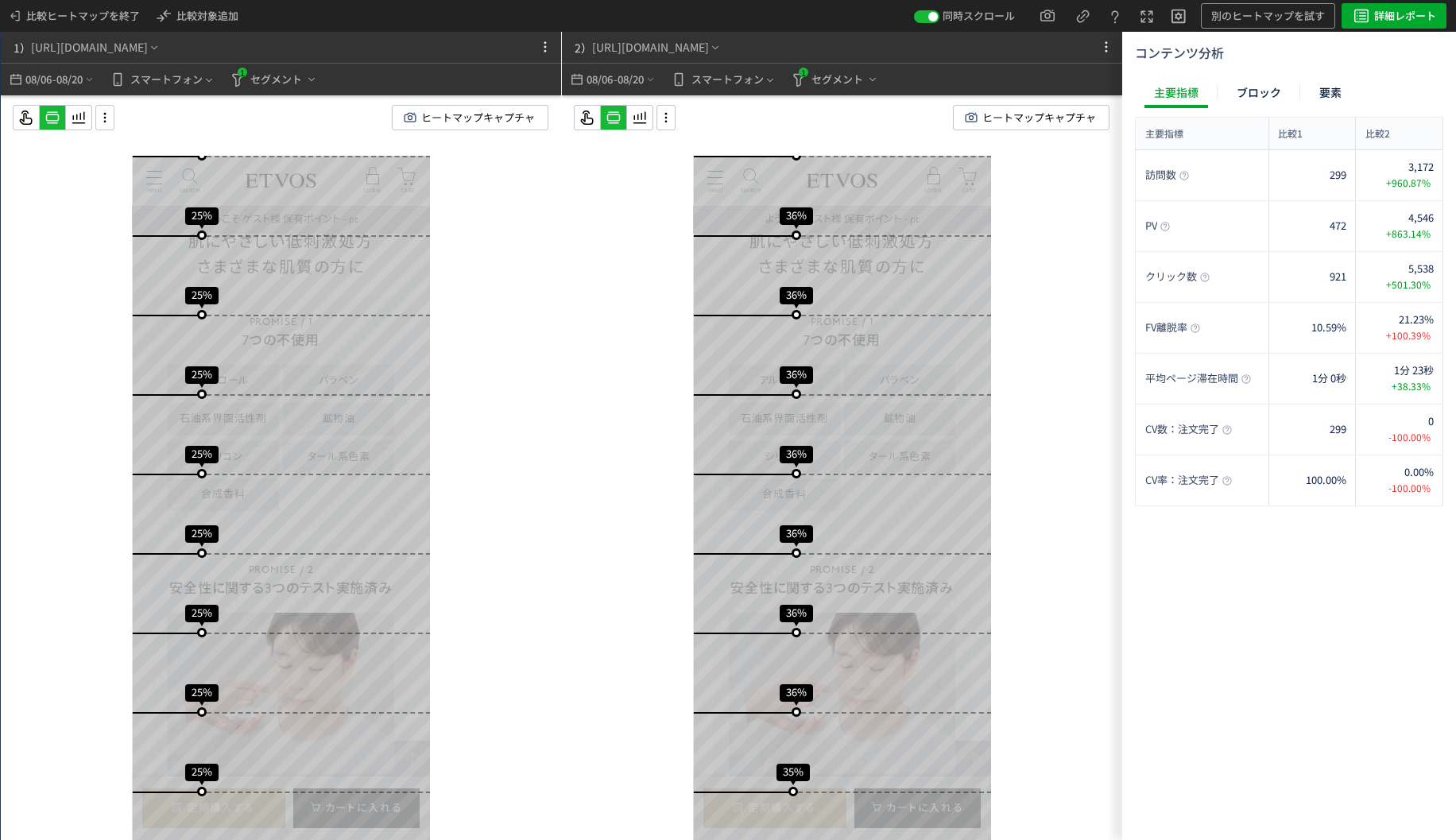
scroll to position [4978, 0]
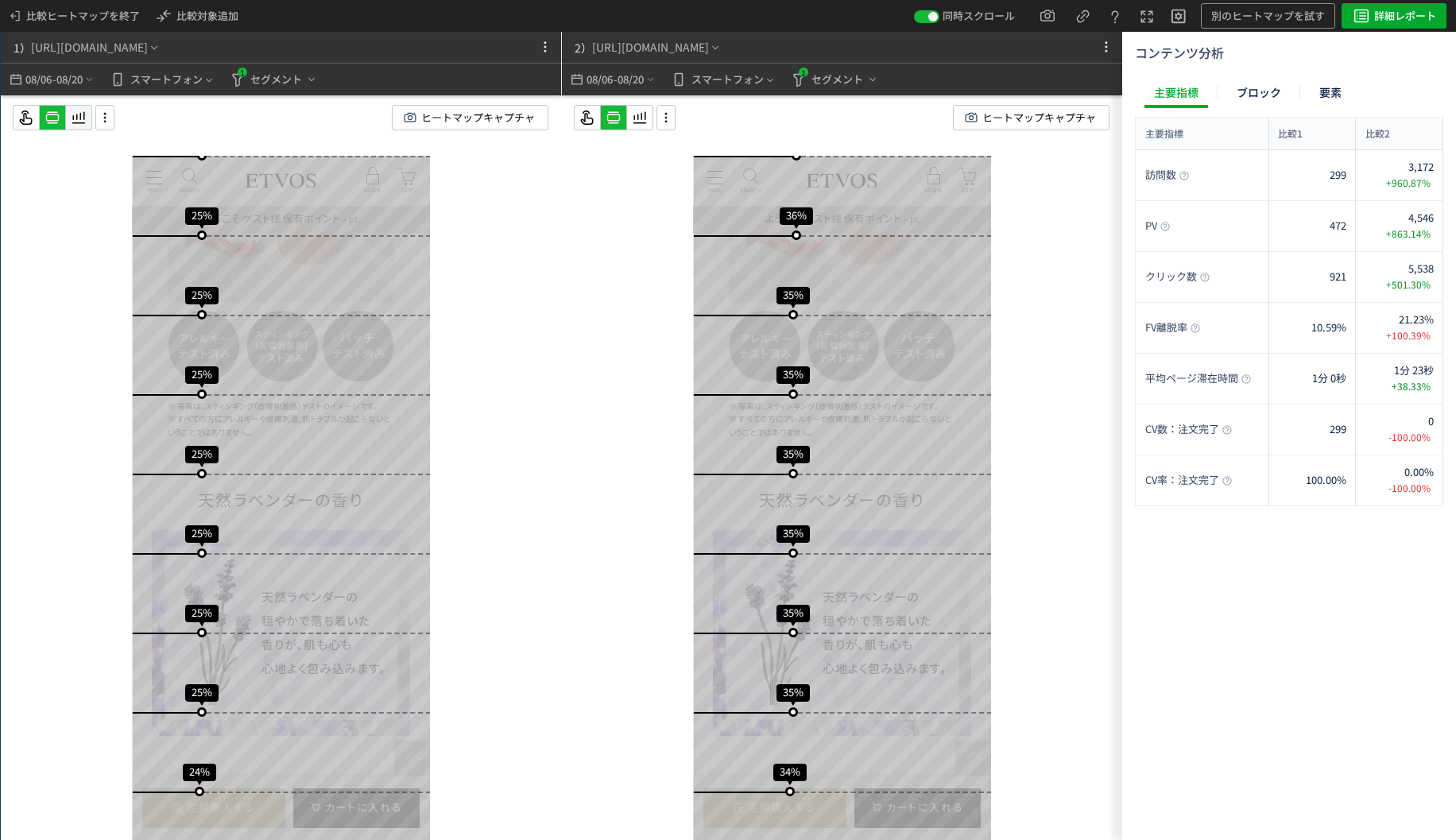
click at [83, 112] on icon at bounding box center [79, 118] width 19 height 19
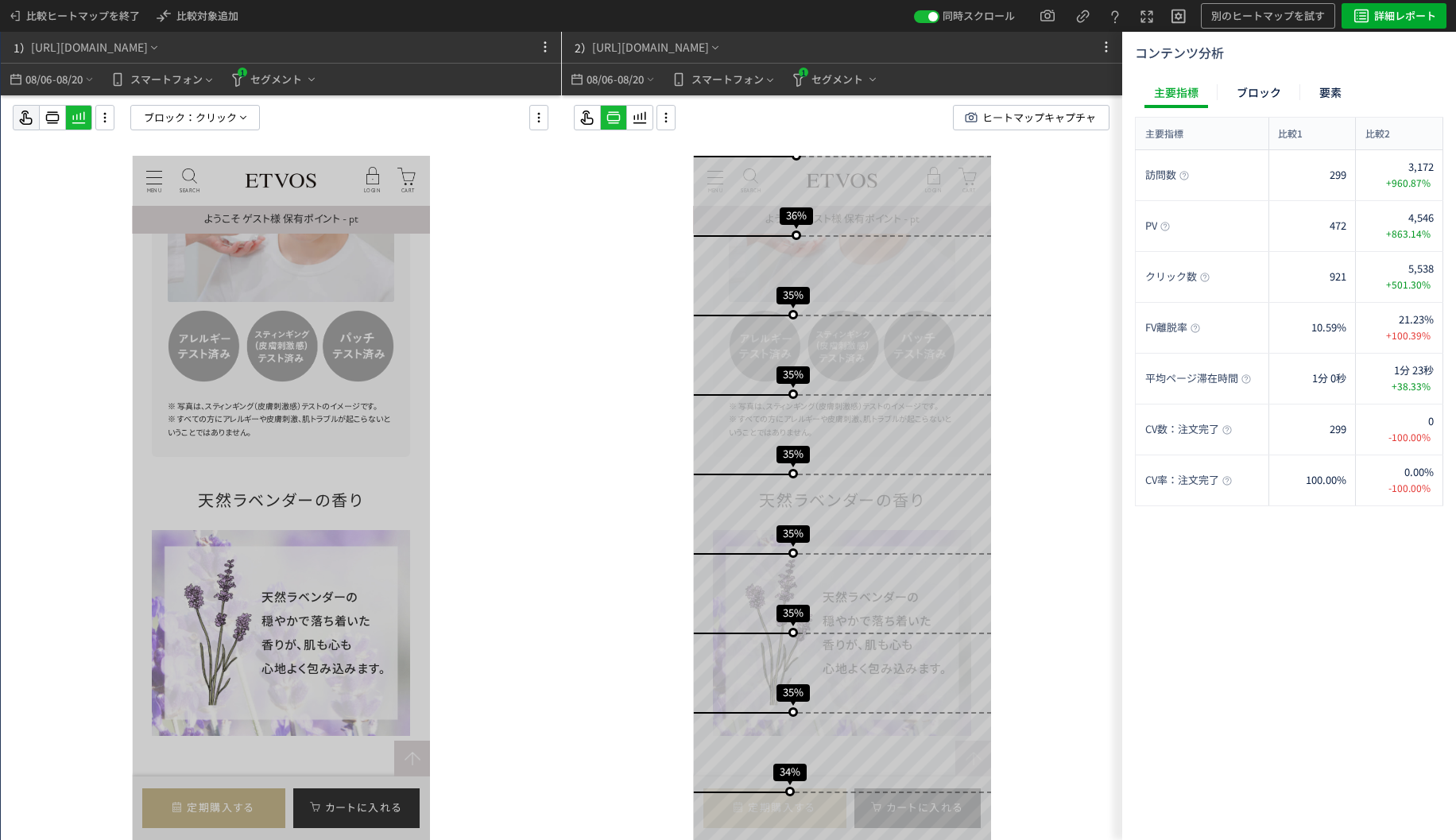
click at [21, 115] on icon at bounding box center [26, 118] width 19 height 19
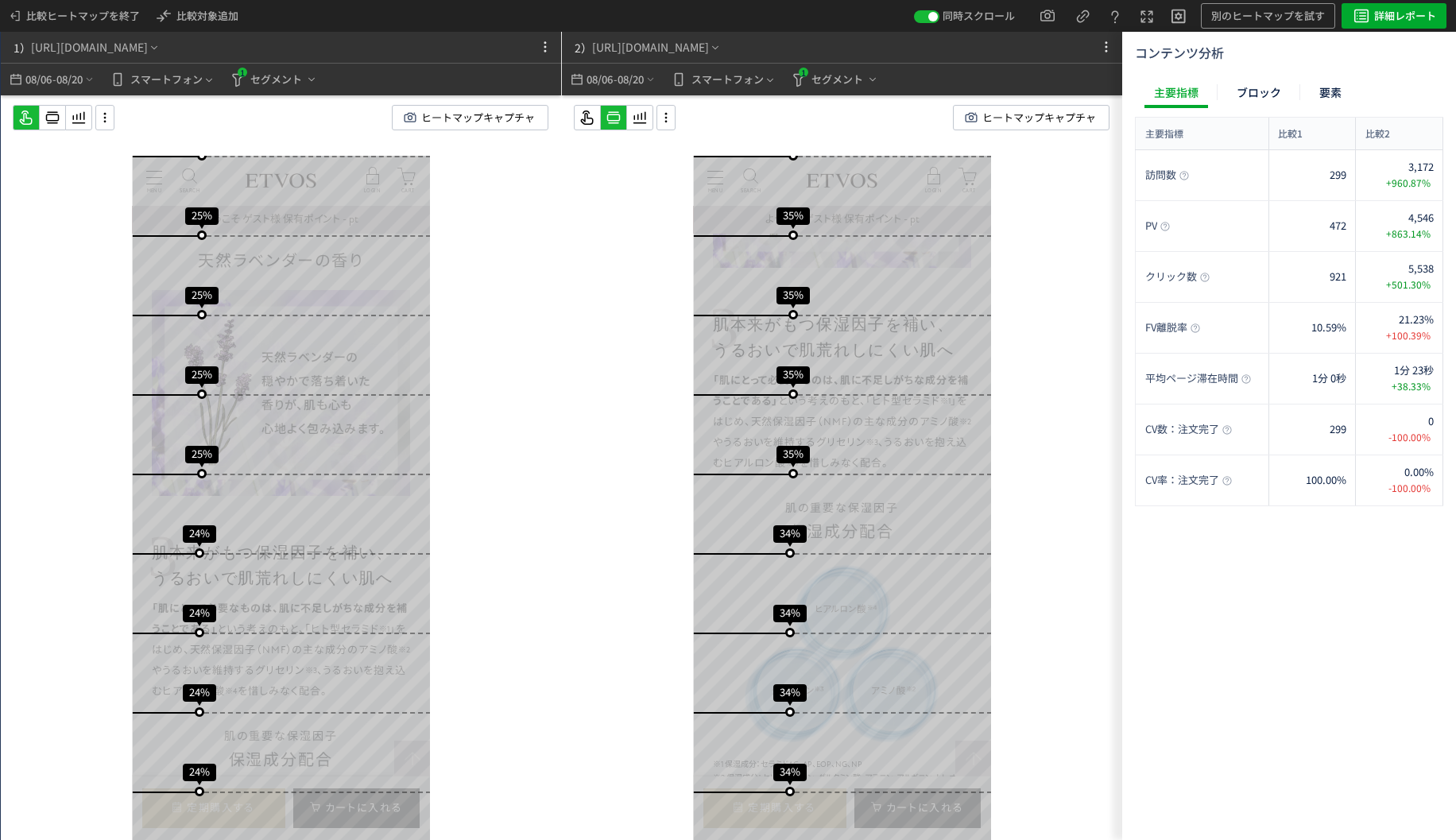
scroll to position [5482, 0]
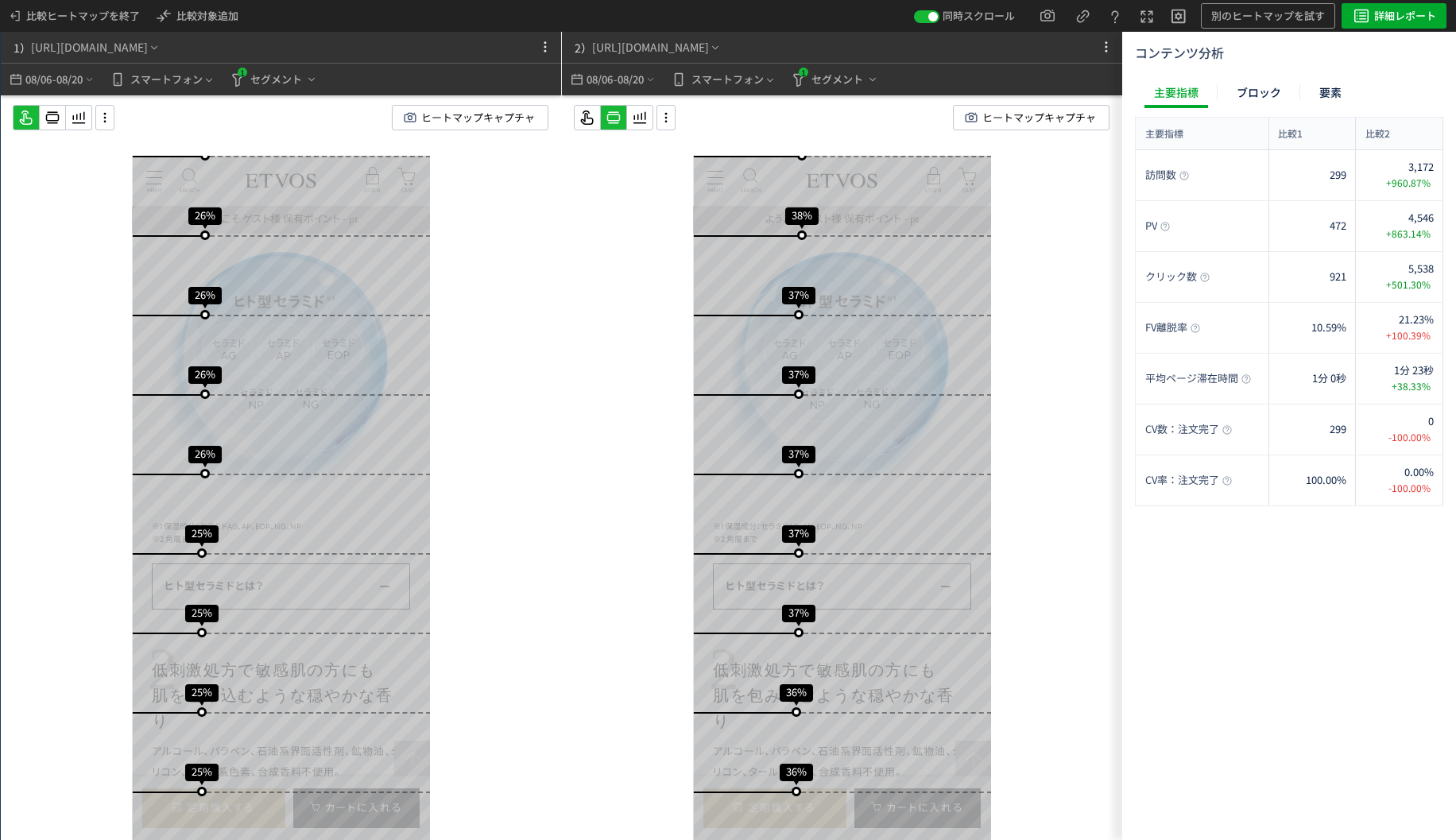
click at [54, 127] on div at bounding box center [52, 117] width 25 height 25
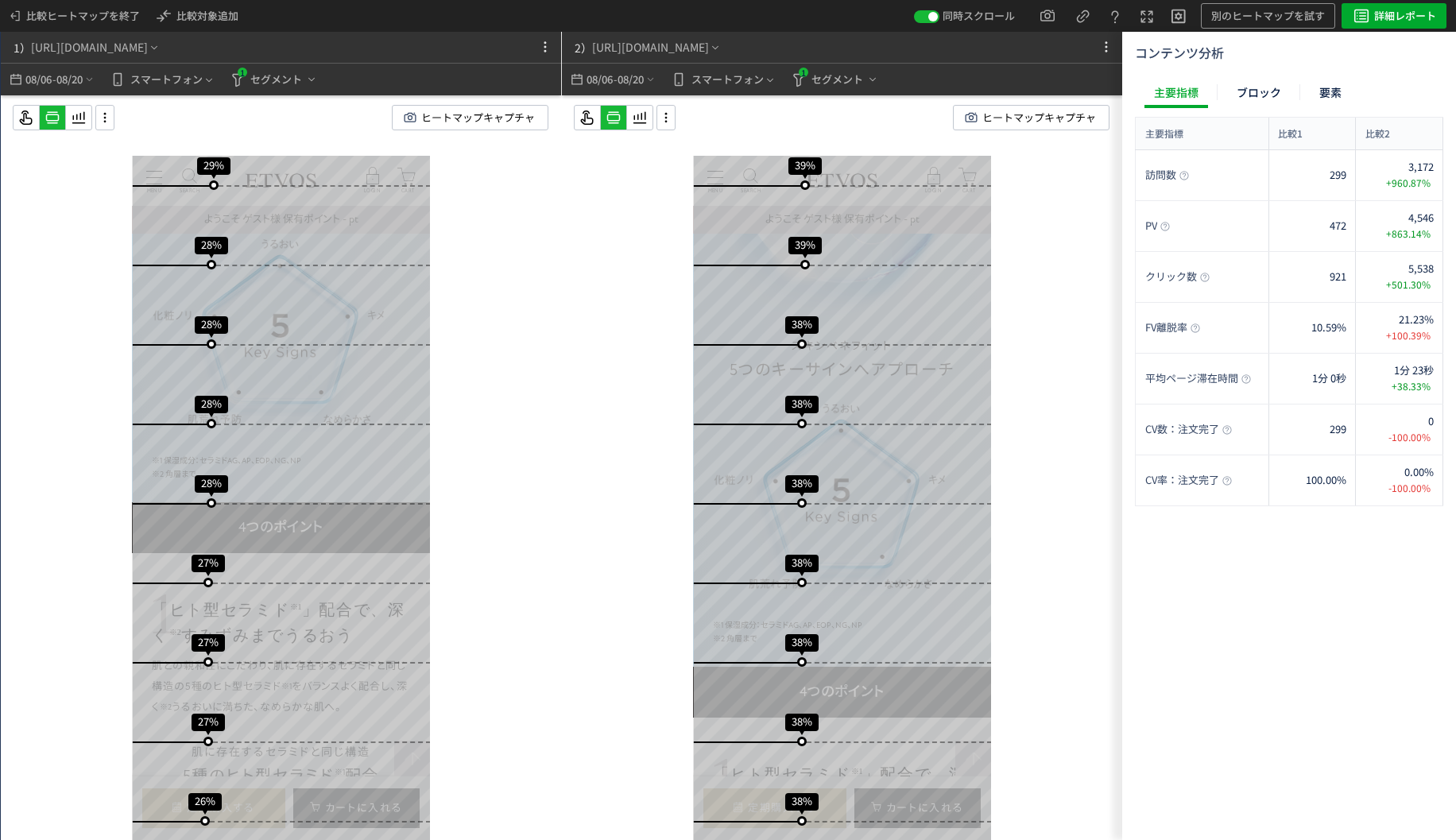
scroll to position [3173, 0]
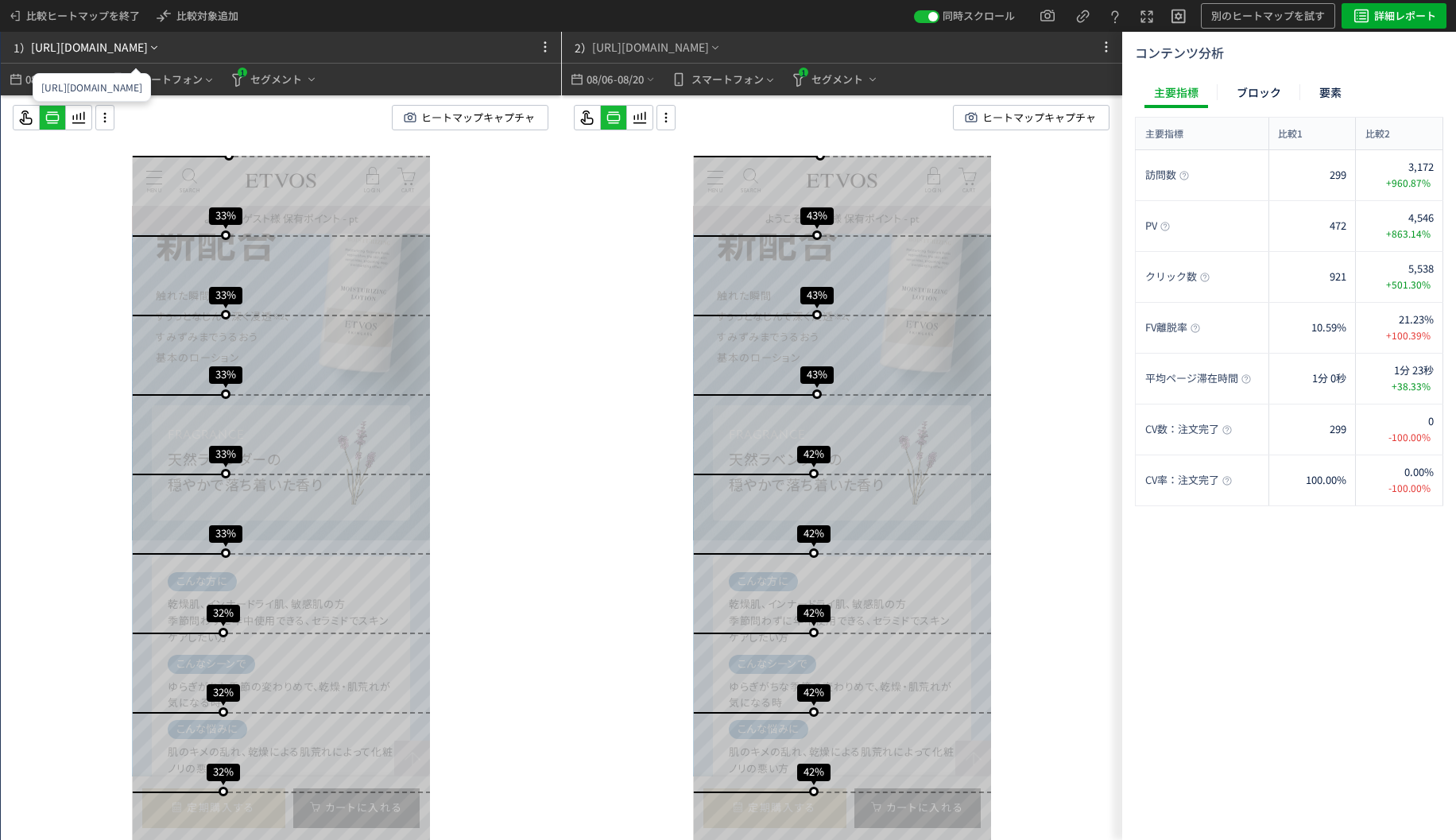
click at [148, 50] on div "[URL][DOMAIN_NAME]" at bounding box center [89, 47] width 117 height 16
click at [148, 39] on div "[URL][DOMAIN_NAME]" at bounding box center [89, 47] width 117 height 16
click at [40, 14] on span "比較ヒートマップを終了" at bounding box center [83, 16] width 114 height 25
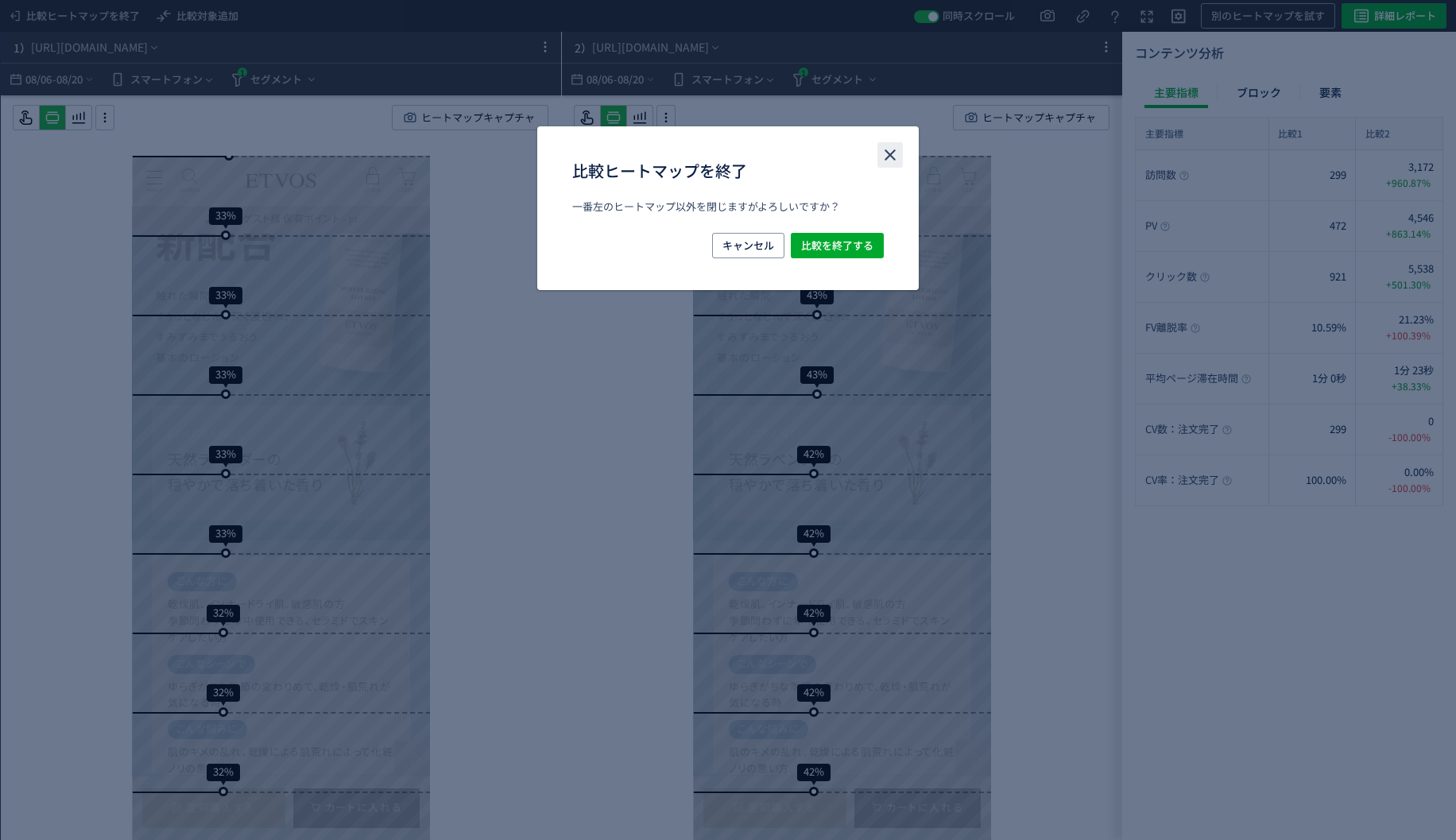
click at [885, 146] on icon "close" at bounding box center [890, 155] width 19 height 19
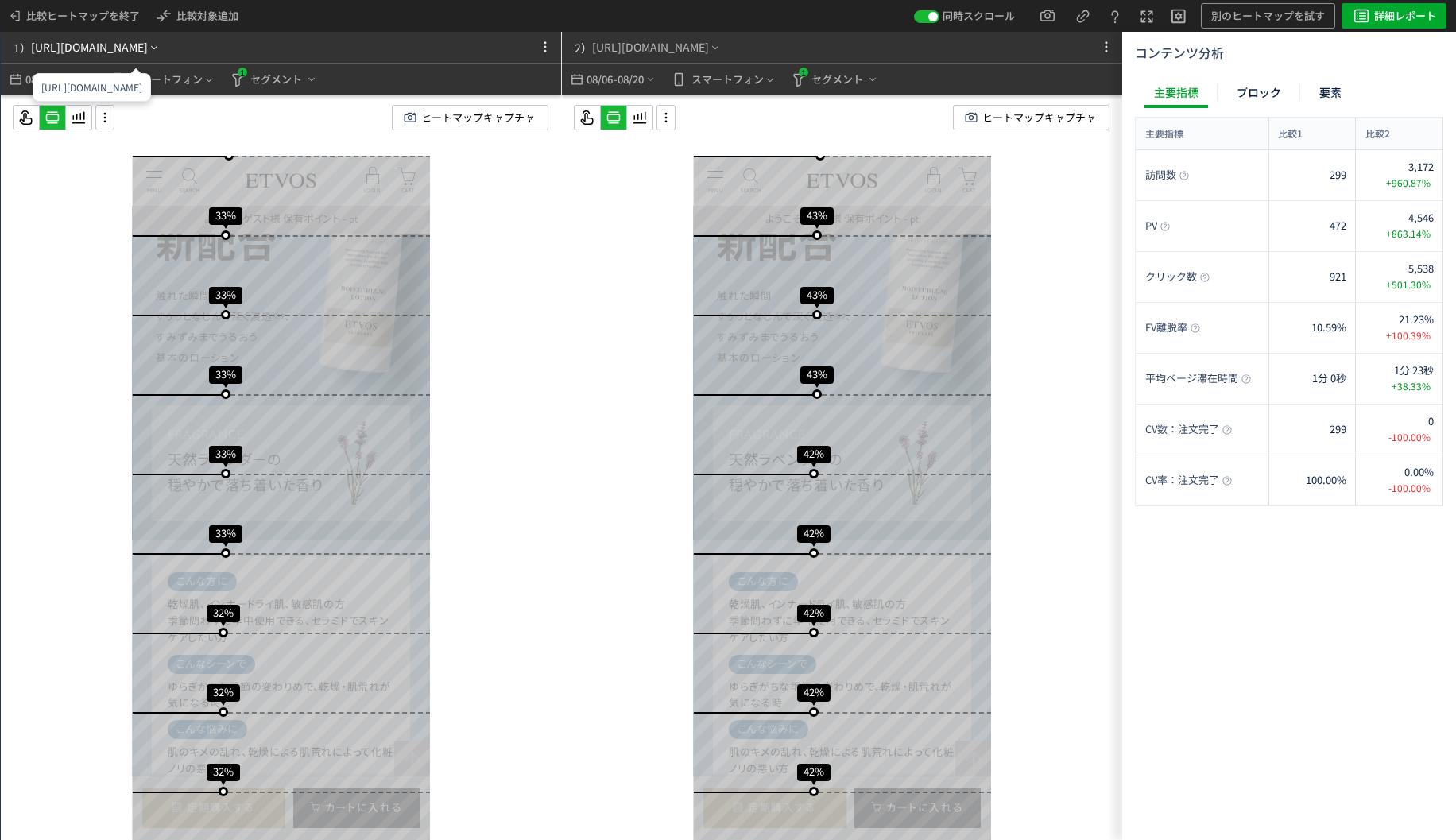
click at [148, 48] on div "[URL][DOMAIN_NAME]" at bounding box center [89, 47] width 117 height 16
click at [154, 93] on li "別ページに移動" at bounding box center [136, 92] width 136 height 25
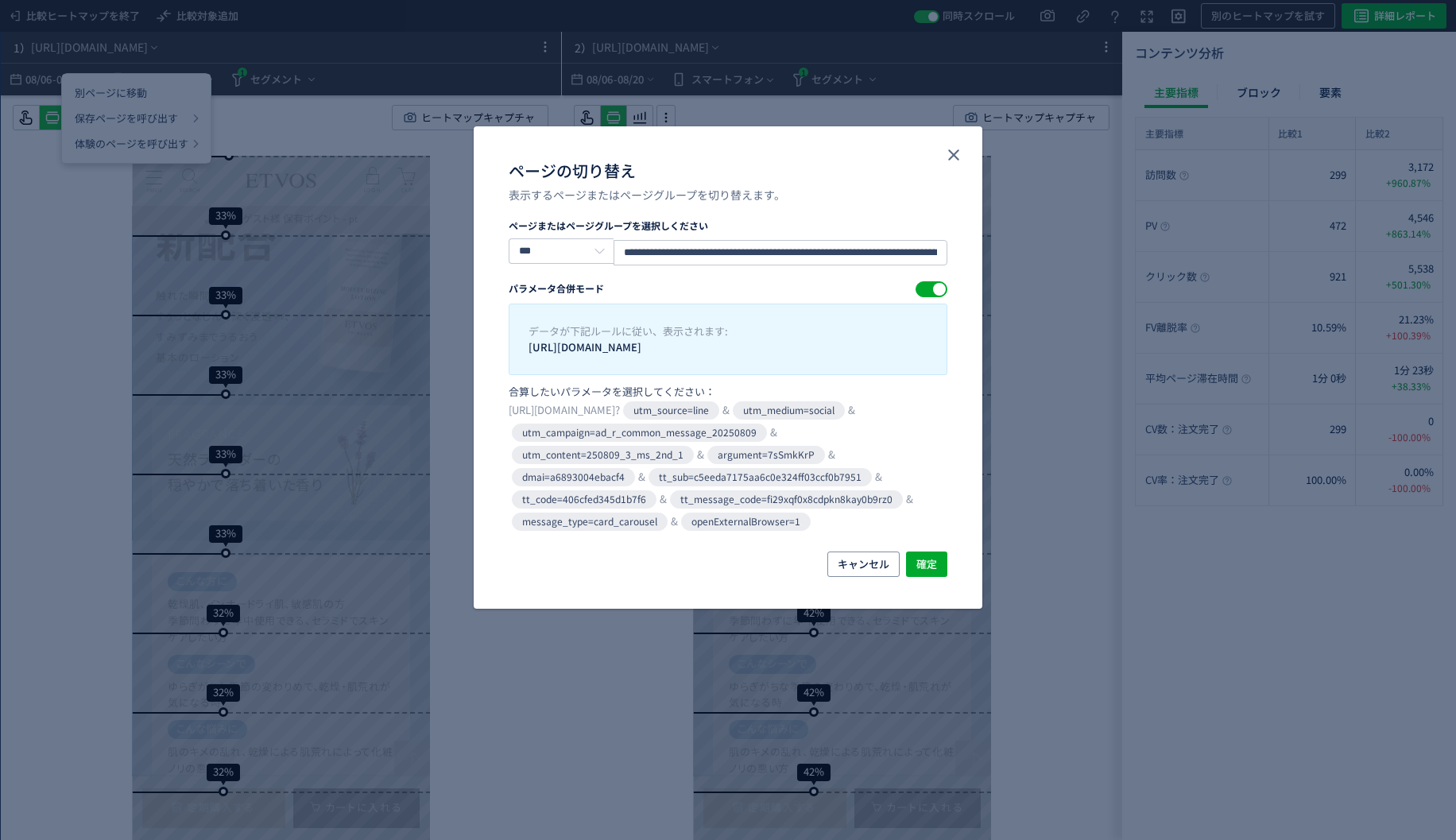
drag, startPoint x: 677, startPoint y: 61, endPoint x: 704, endPoint y: 80, distance: 33.0
click at [676, 63] on div "**********" at bounding box center [728, 420] width 1456 height 840
click at [965, 146] on button "close" at bounding box center [953, 155] width 25 height 25
click at [954, 151] on div "スクロール開始位置:681px スクロール到達率 65% スクロール到達率 61% スクロール到達率 58% スクロール到達率 56% スクロール到達率 55…" at bounding box center [842, 499] width 560 height 808
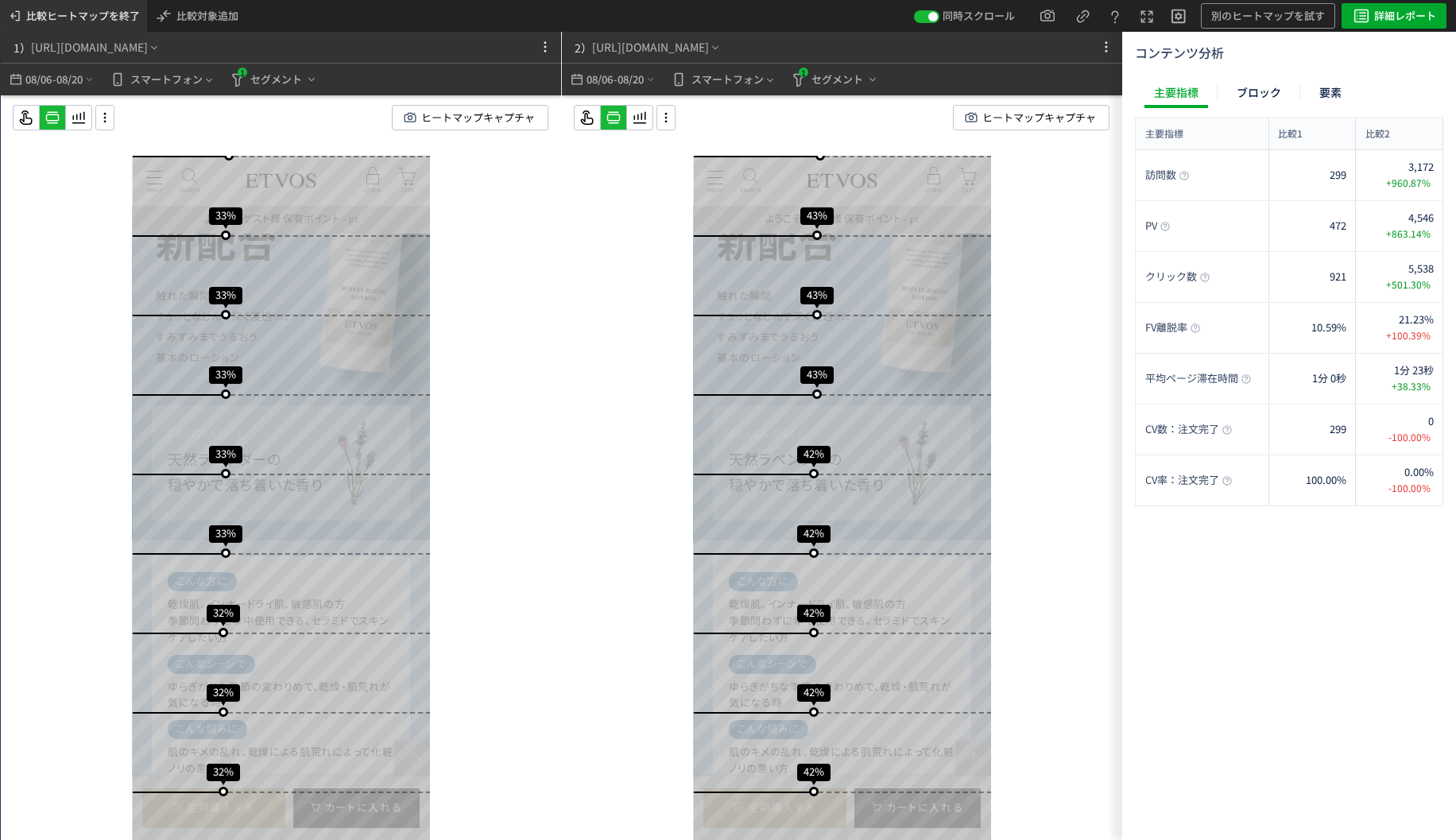
click at [38, 14] on span "比較ヒートマップを終了" at bounding box center [83, 16] width 114 height 25
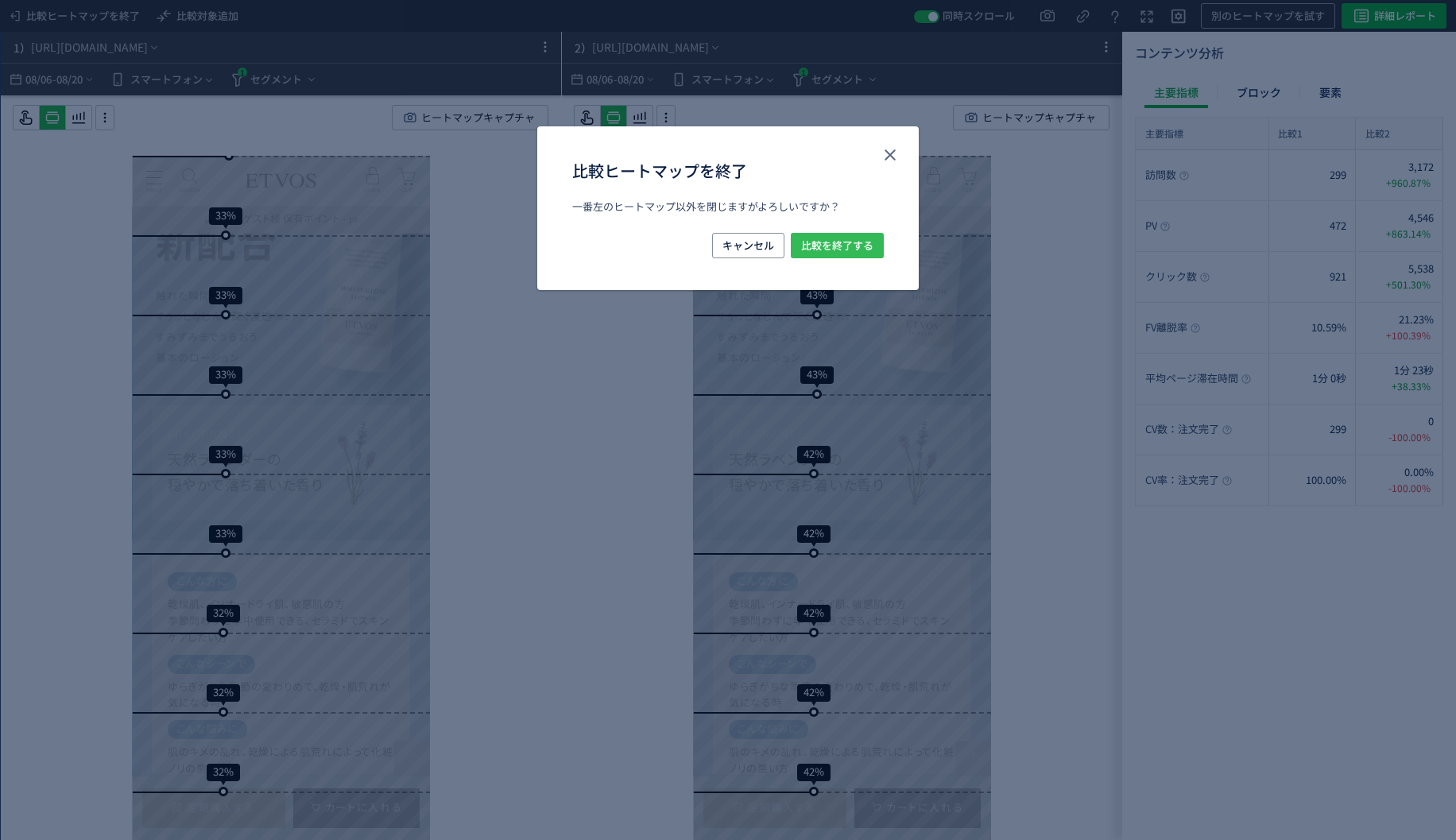
click at [840, 240] on span "比較を終了する" at bounding box center [837, 245] width 73 height 25
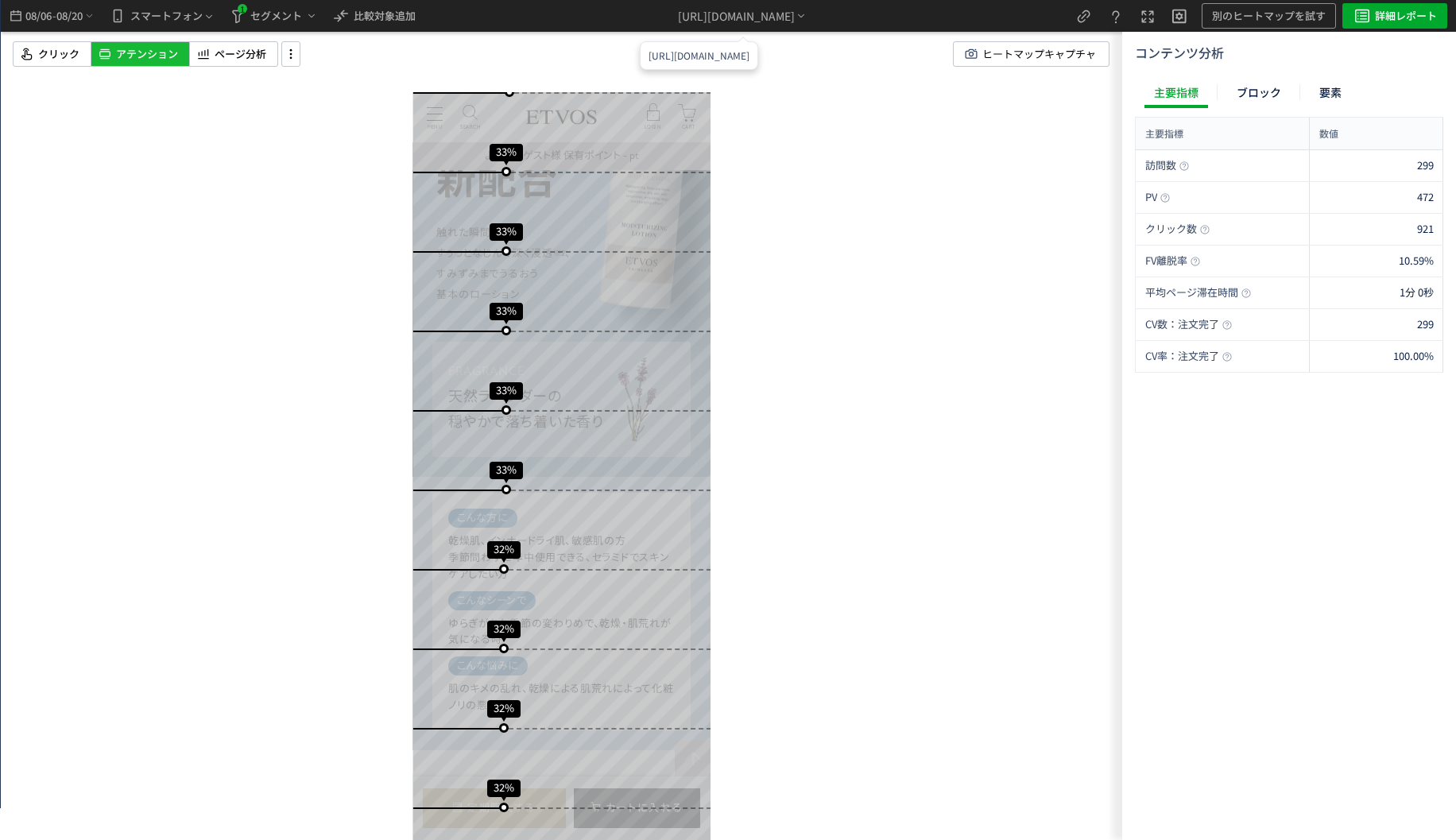
click at [828, 41] on div "スクロール開始位置:693px スクロール到達率 80% スクロール到達率 77% スクロール到達率 72% スクロール到達率 70% スクロール到達率 63…" at bounding box center [562, 420] width 1122 height 840
click at [807, 30] on div "[URL][DOMAIN_NAME]" at bounding box center [743, 16] width 130 height 32
click at [773, 60] on li "別ページに移動" at bounding box center [743, 60] width 136 height 25
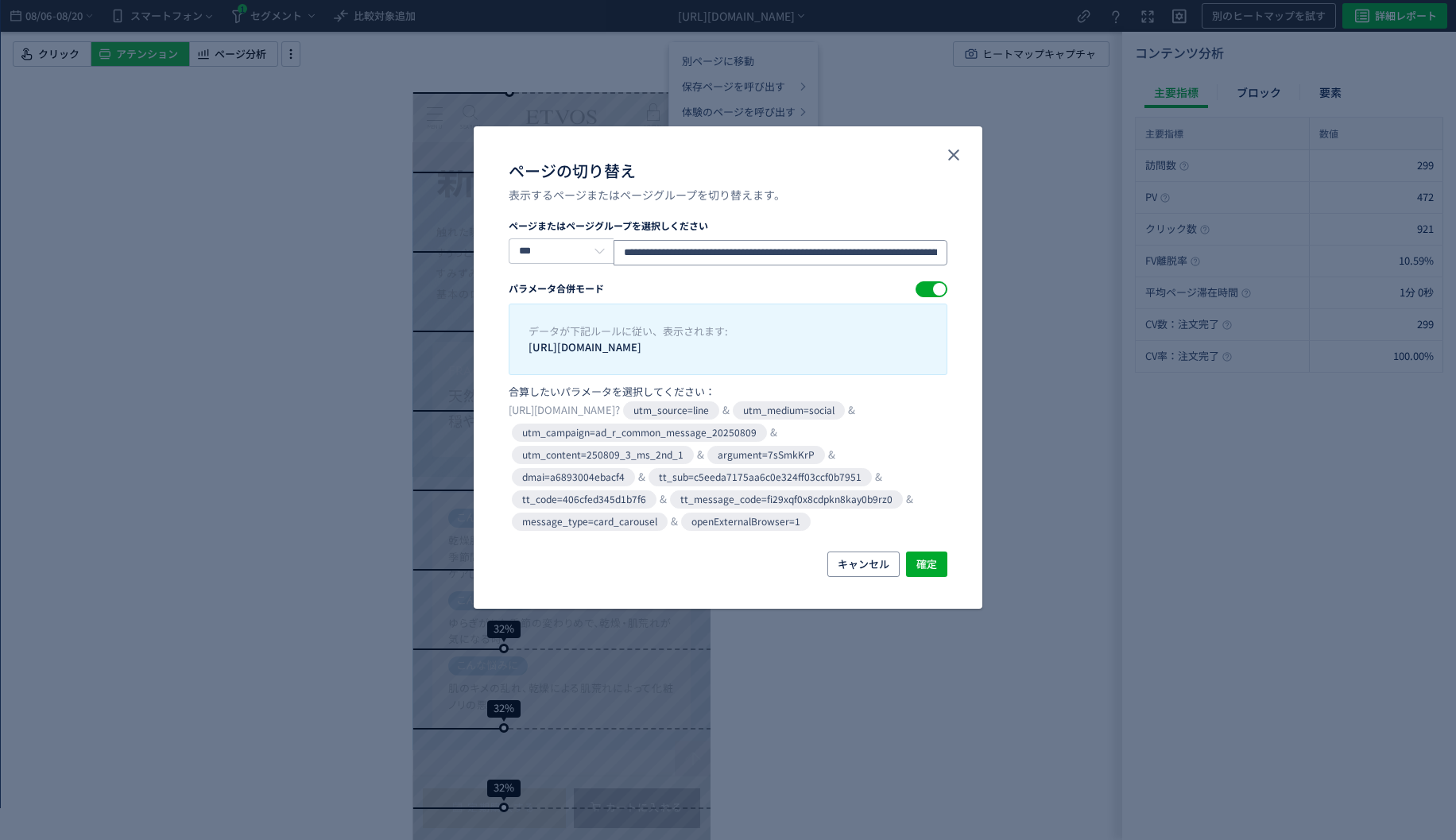
click at [769, 251] on input "**********" at bounding box center [780, 252] width 334 height 25
paste input "ページの切り替え"
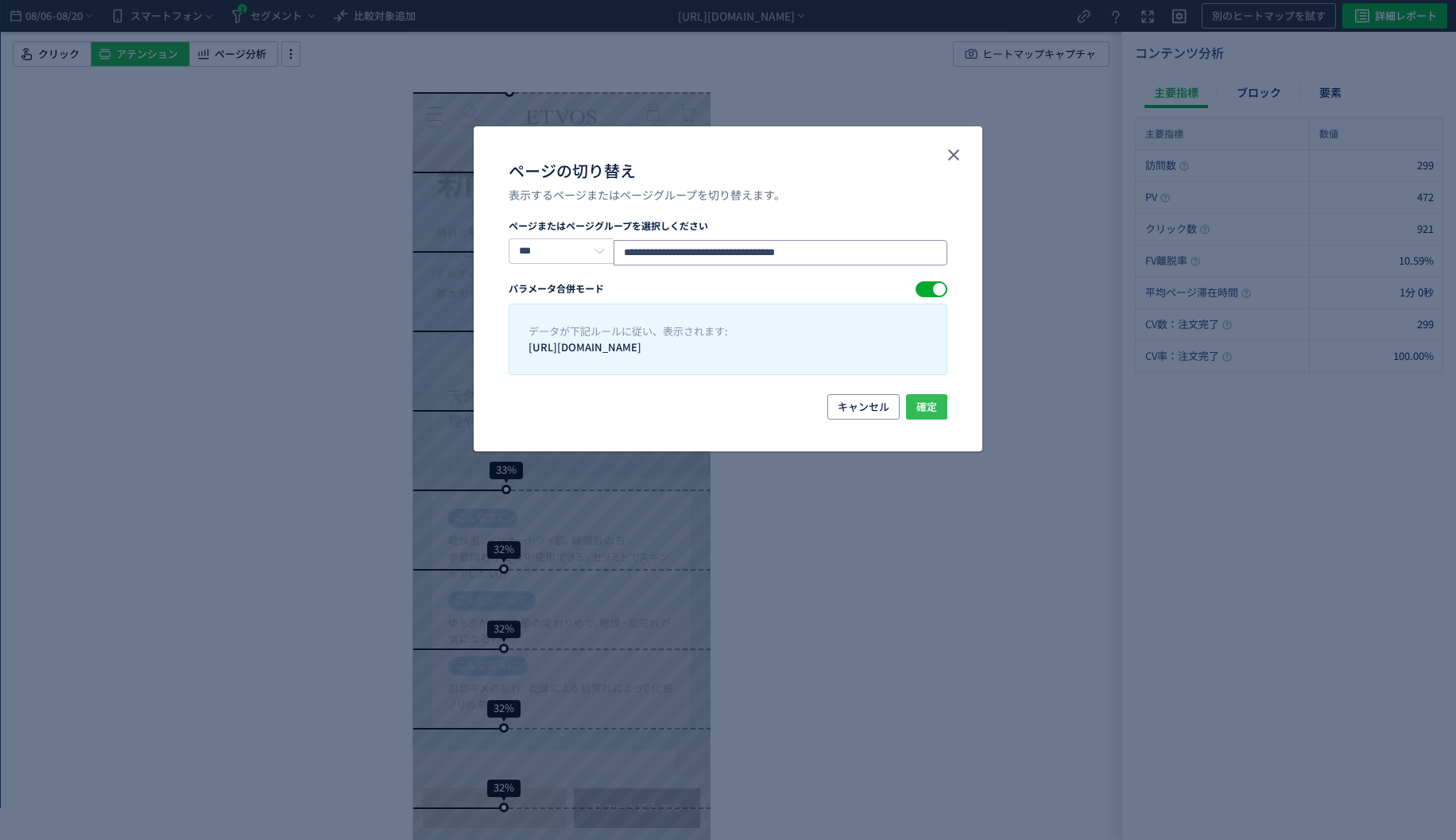
type input "**********"
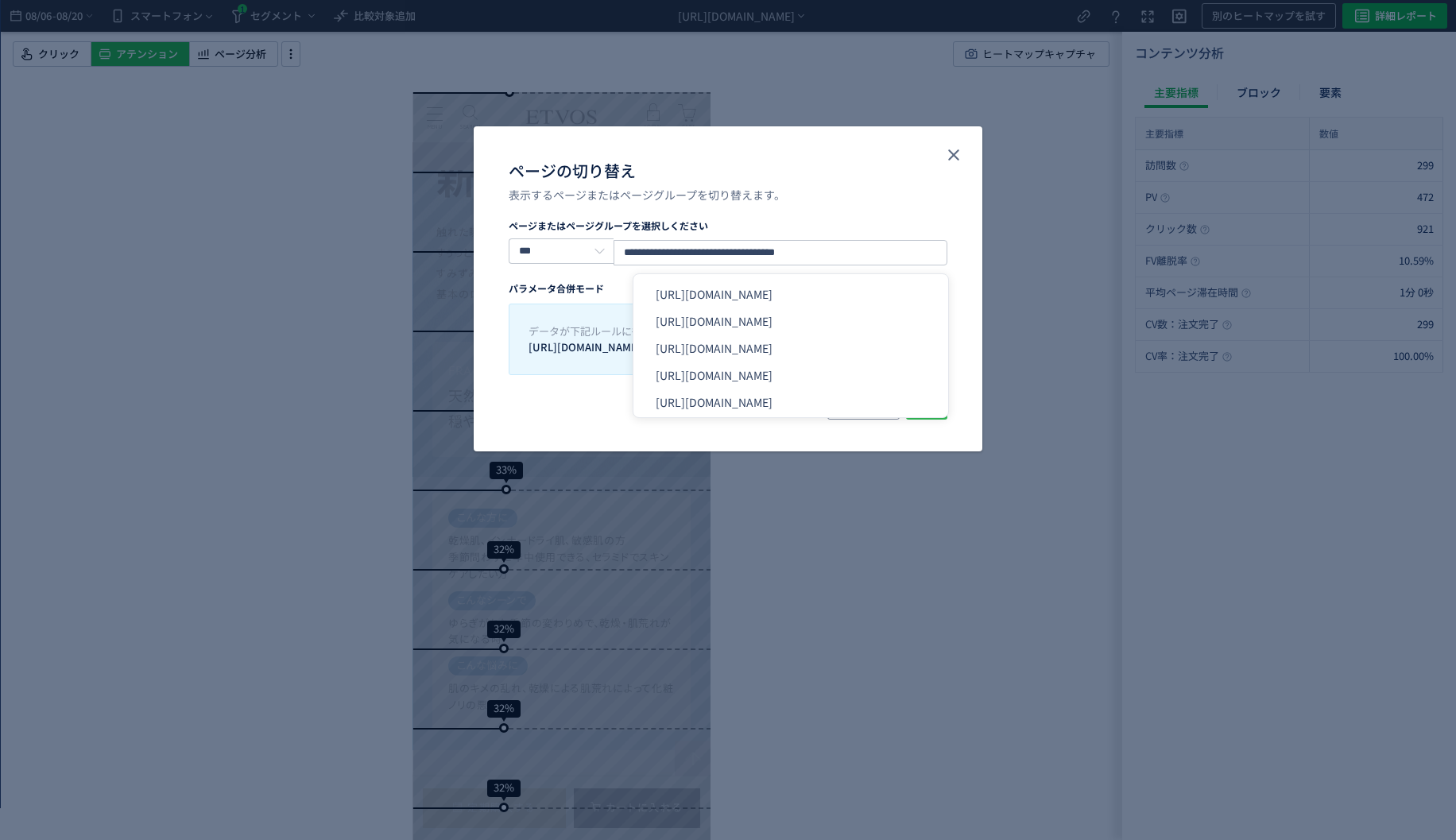
click at [921, 396] on body "08/06 - 08/20 スマートフォン 1 セグメント 比較対象追加 [URL][DOMAIN_NAME] 別のヒートマップを試す 詳細レポート クリック…" at bounding box center [728, 420] width 1456 height 840
click at [855, 295] on li "[URL][DOMAIN_NAME]" at bounding box center [790, 294] width 302 height 27
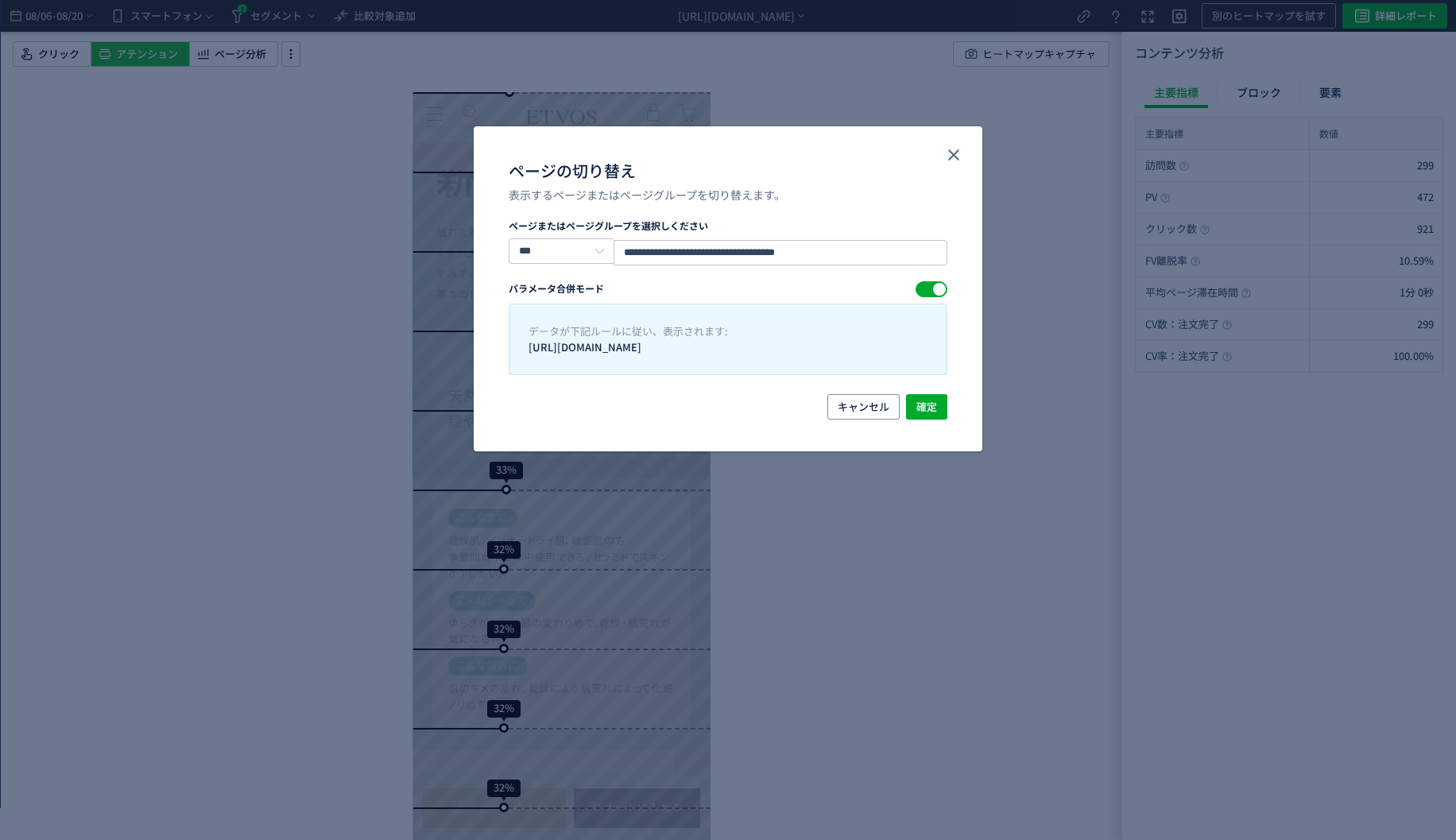
click at [906, 394] on div "キャンセル 確定" at bounding box center [728, 406] width 439 height 25
click at [916, 401] on span "確定" at bounding box center [926, 406] width 21 height 25
